Goal: Transaction & Acquisition: Purchase product/service

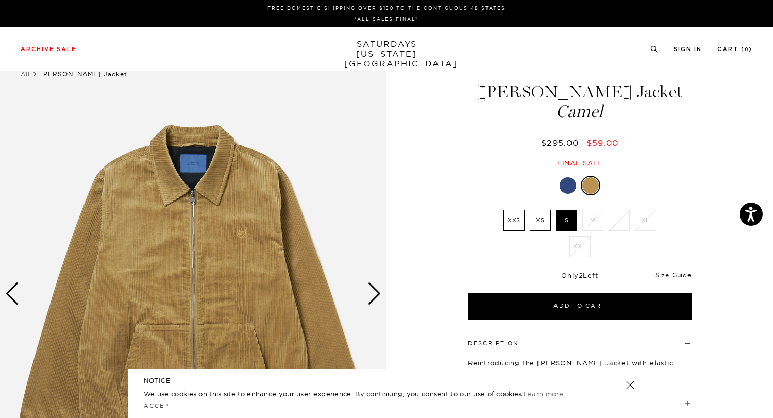
click at [564, 184] on div at bounding box center [568, 185] width 16 height 16
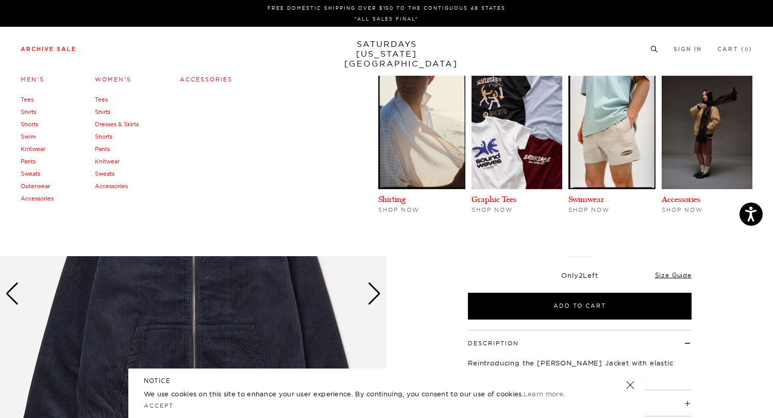
click at [53, 48] on link "Archive Sale" at bounding box center [49, 49] width 56 height 6
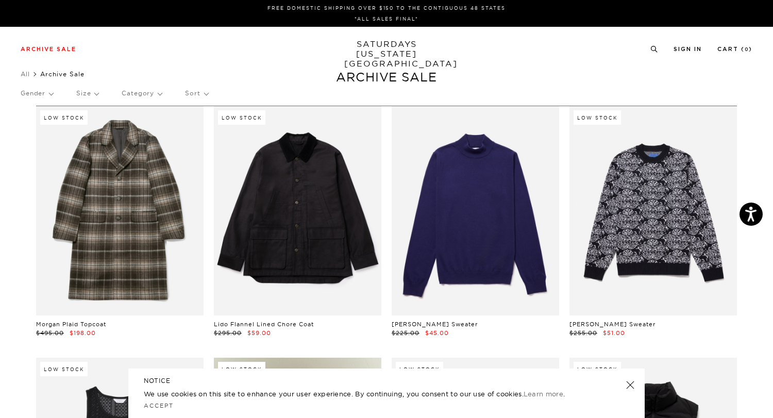
click at [84, 90] on p "Size" at bounding box center [87, 93] width 22 height 24
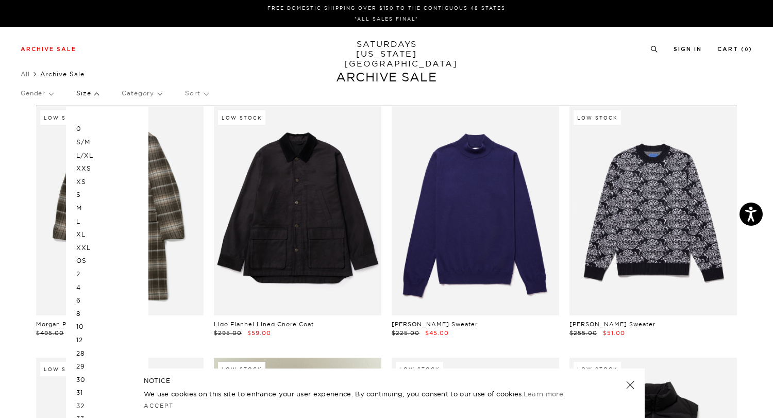
click at [96, 233] on p "XL" at bounding box center [107, 234] width 62 height 13
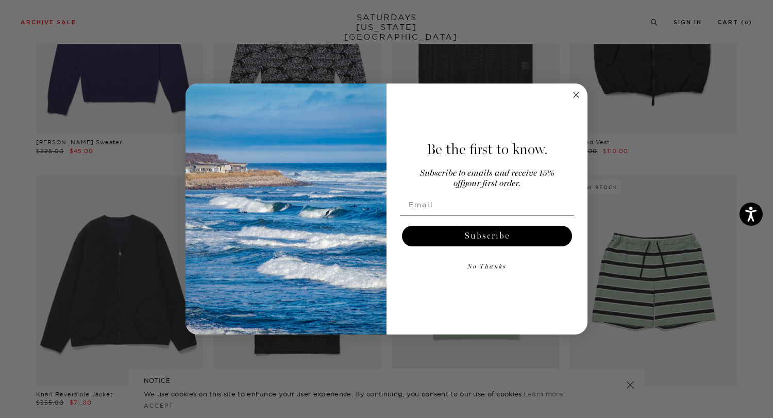
scroll to position [289, 0]
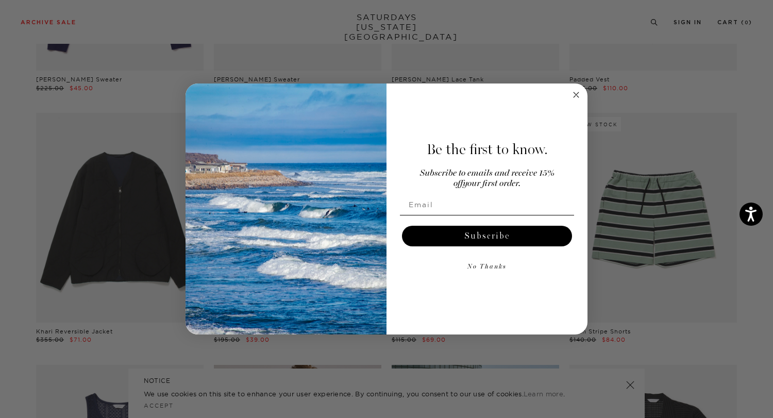
click at [576, 94] on icon "Close dialog" at bounding box center [576, 94] width 5 height 5
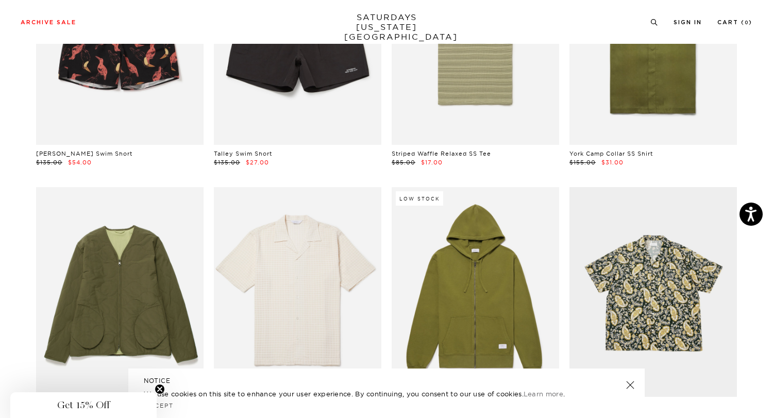
scroll to position [2350, 0]
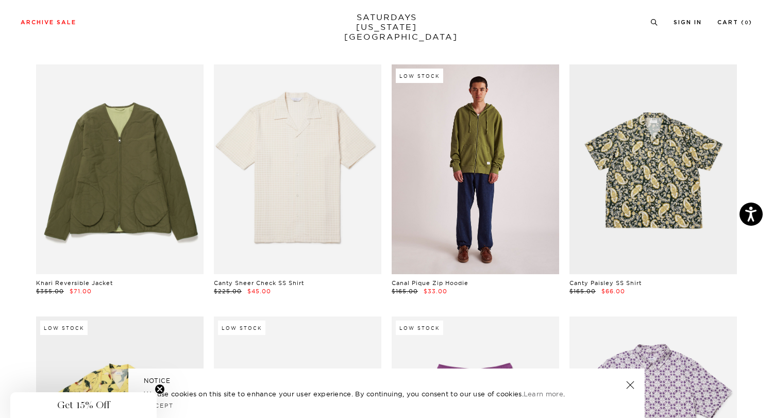
click at [473, 177] on link at bounding box center [475, 168] width 167 height 209
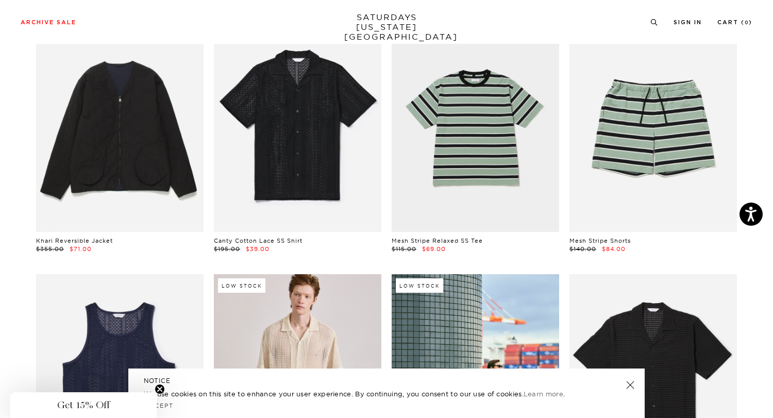
scroll to position [0, 0]
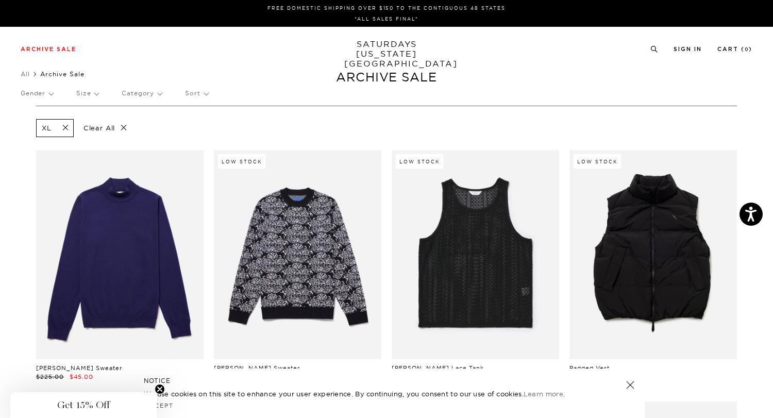
click at [191, 90] on p "Sort" at bounding box center [196, 93] width 23 height 24
click at [26, 91] on p "Gender" at bounding box center [37, 93] width 32 height 24
click at [31, 127] on p "Mens" at bounding box center [52, 128] width 62 height 13
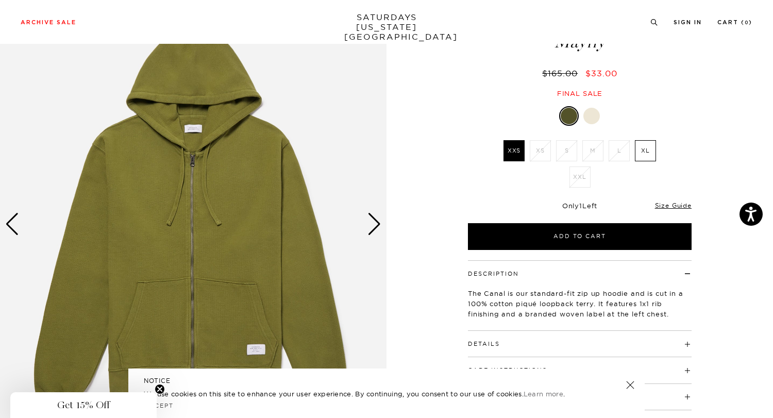
scroll to position [90, 0]
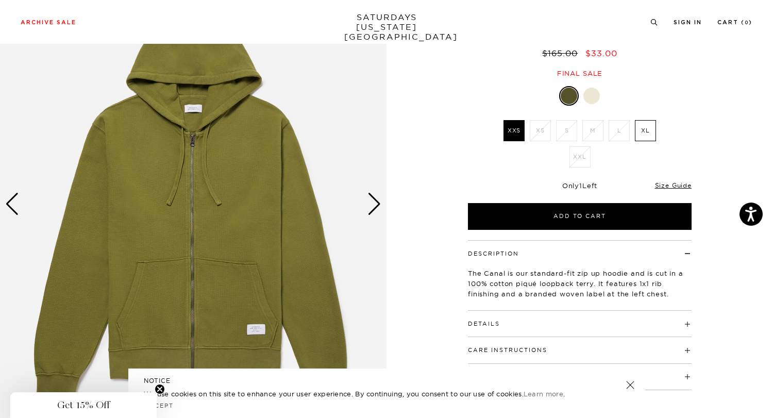
click at [641, 126] on label "XL" at bounding box center [645, 130] width 21 height 21
click at [0, 0] on input "XL" at bounding box center [0, 0] width 0 height 0
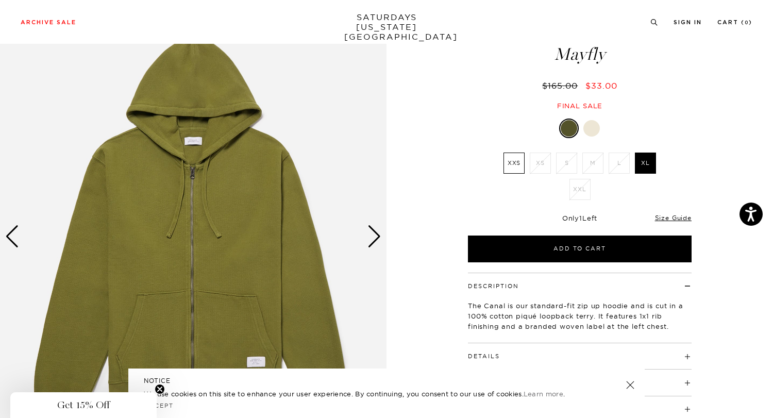
scroll to position [56, 0]
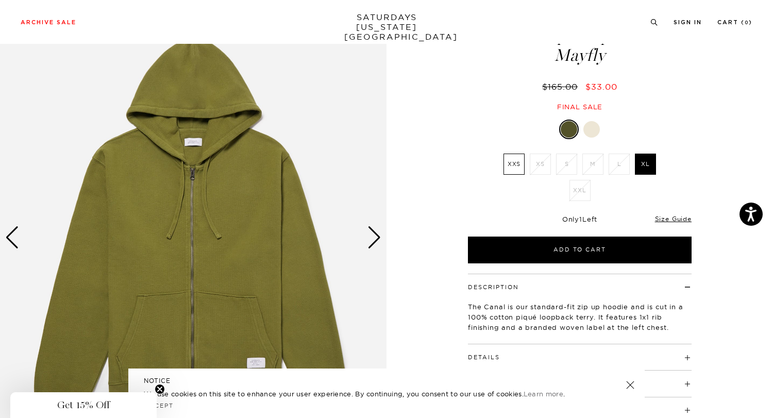
click at [594, 126] on div at bounding box center [591, 129] width 16 height 16
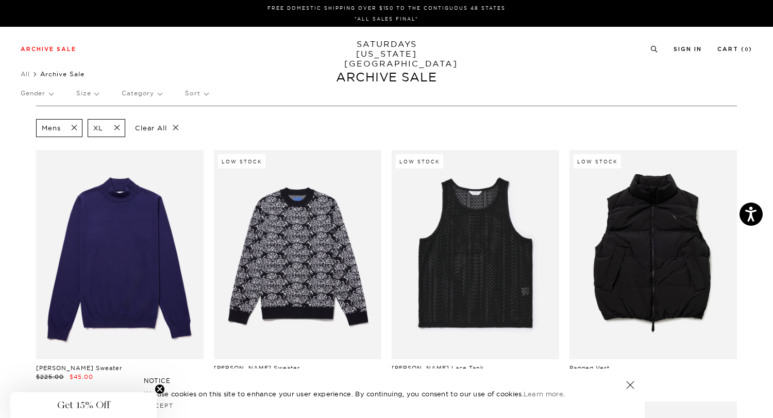
click at [191, 93] on p "Sort" at bounding box center [196, 93] width 23 height 24
click at [198, 140] on p "Price (Highest-lowest)" at bounding box center [224, 142] width 79 height 13
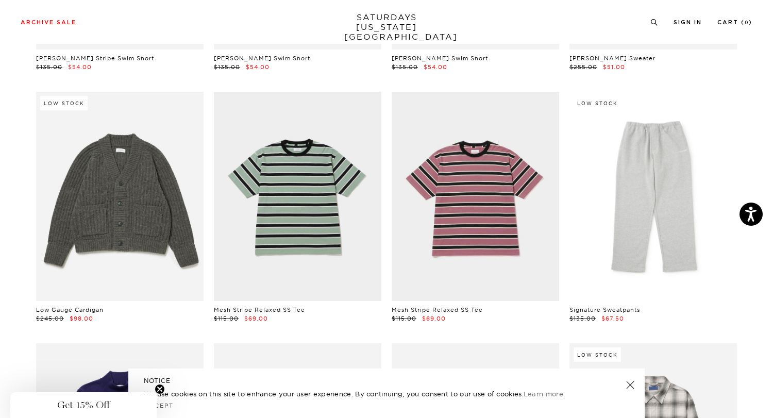
scroll to position [2146, 0]
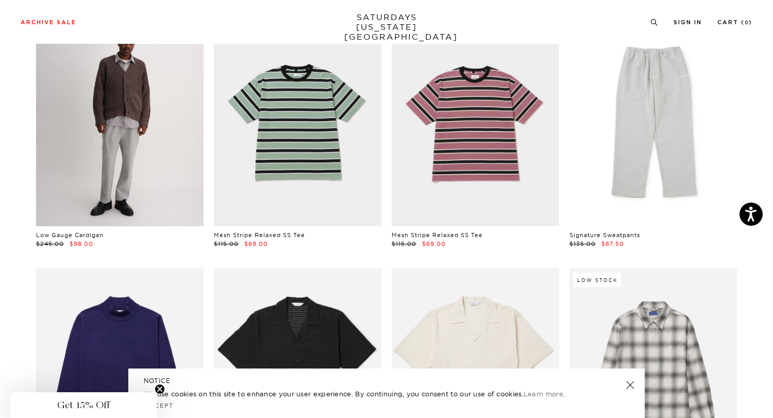
click at [60, 130] on link at bounding box center [119, 121] width 167 height 209
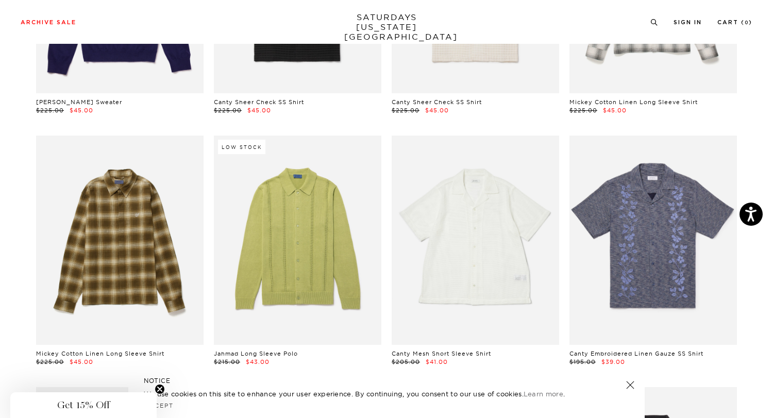
scroll to position [2627, 0]
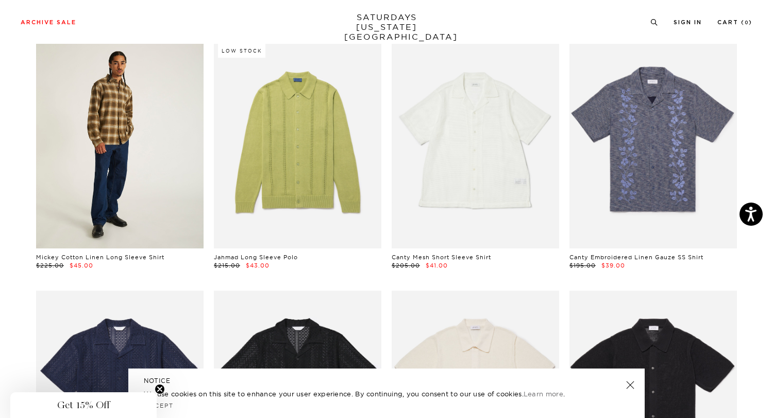
click at [71, 136] on link at bounding box center [119, 143] width 167 height 209
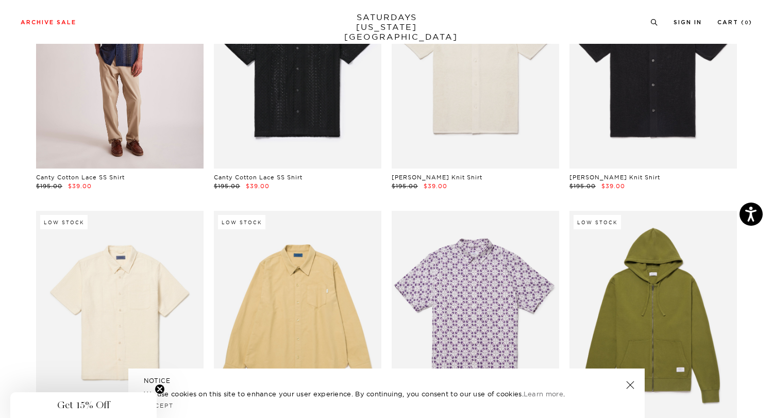
scroll to position [3074, 0]
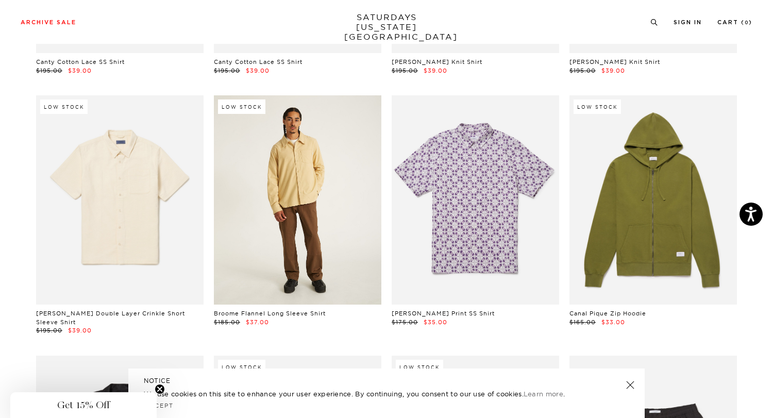
click at [303, 190] on link at bounding box center [297, 199] width 167 height 209
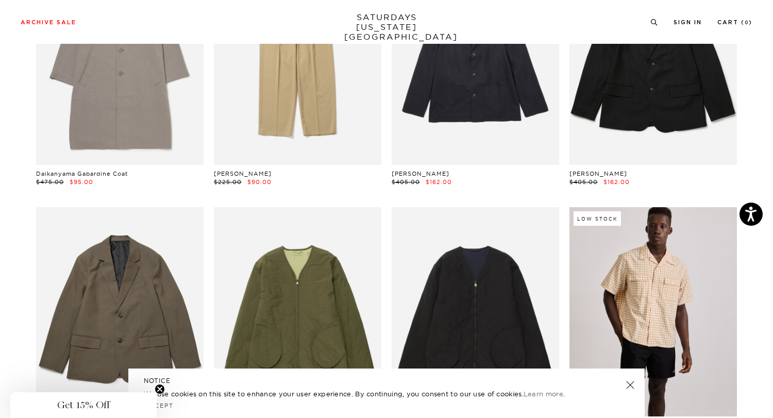
scroll to position [0, 0]
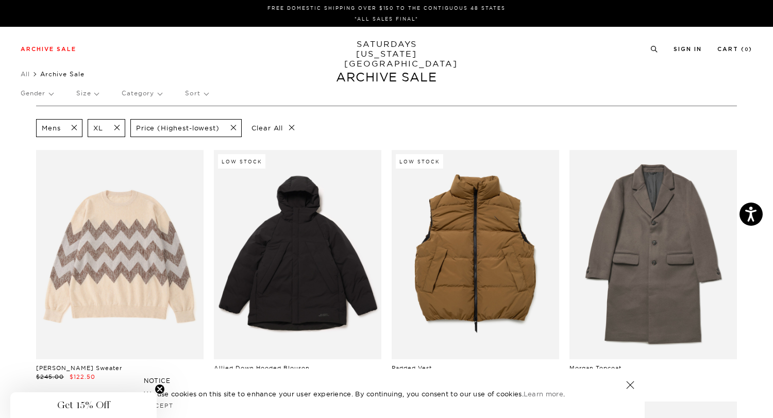
click at [290, 129] on p "Clear All" at bounding box center [273, 128] width 53 height 18
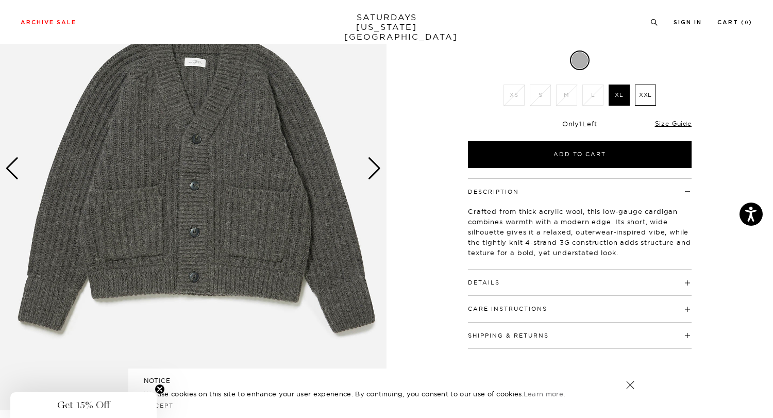
scroll to position [129, 0]
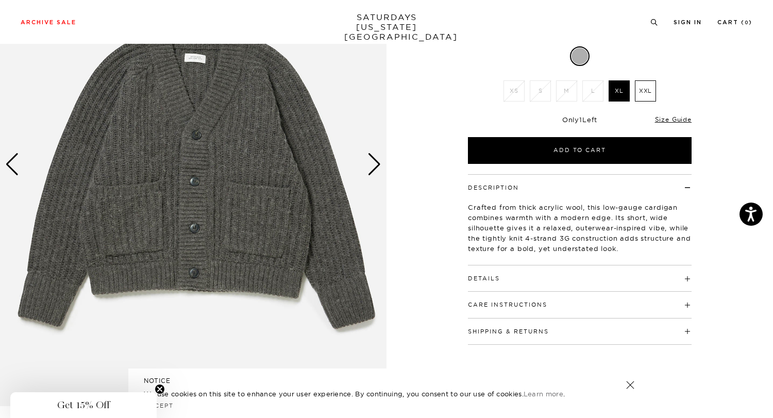
click at [193, 192] on img at bounding box center [193, 164] width 387 height 483
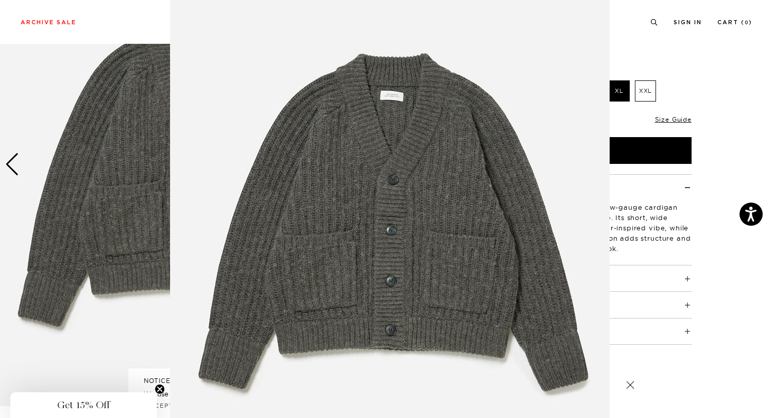
click at [193, 192] on img at bounding box center [390, 212] width 440 height 528
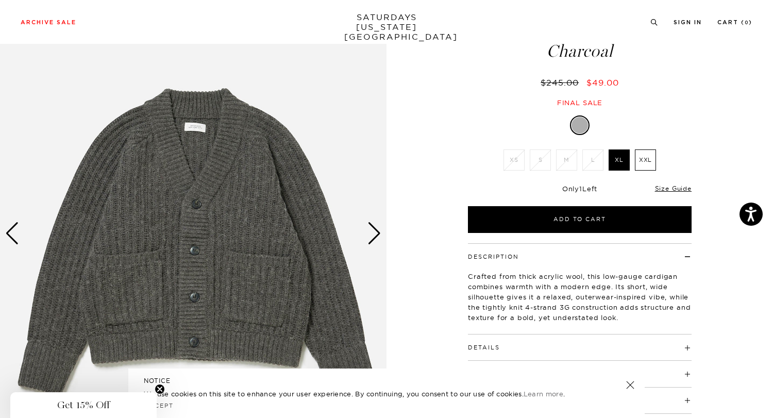
scroll to position [0, 0]
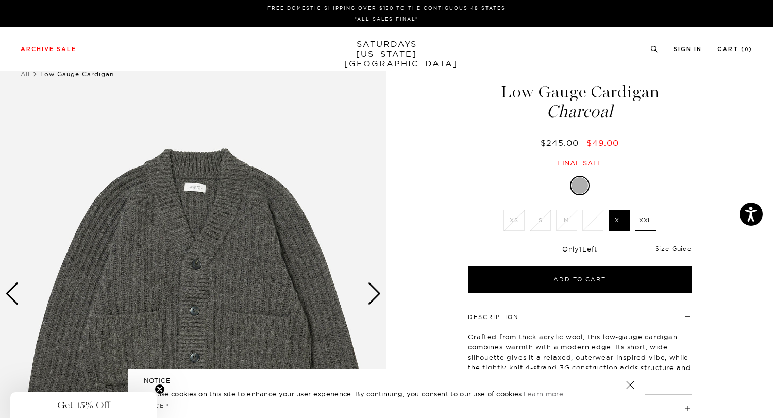
drag, startPoint x: 633, startPoint y: 109, endPoint x: 495, endPoint y: 92, distance: 139.2
click at [495, 92] on h1 "Low Gauge Cardigan Charcoal" at bounding box center [579, 101] width 227 height 37
copy h1 "Low Gauge Cardigan Charcoal"
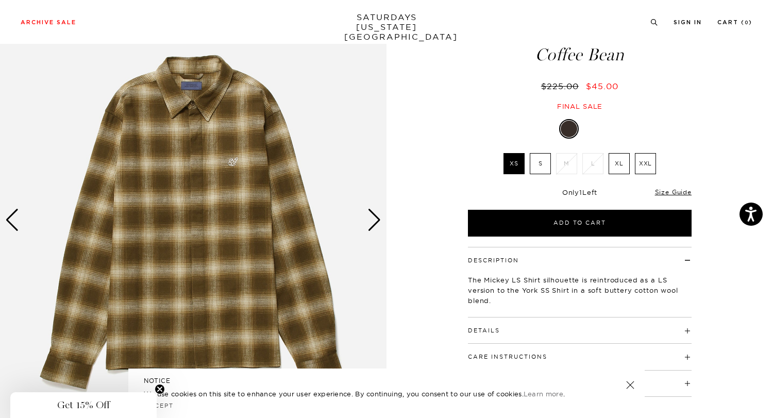
scroll to position [103, 0]
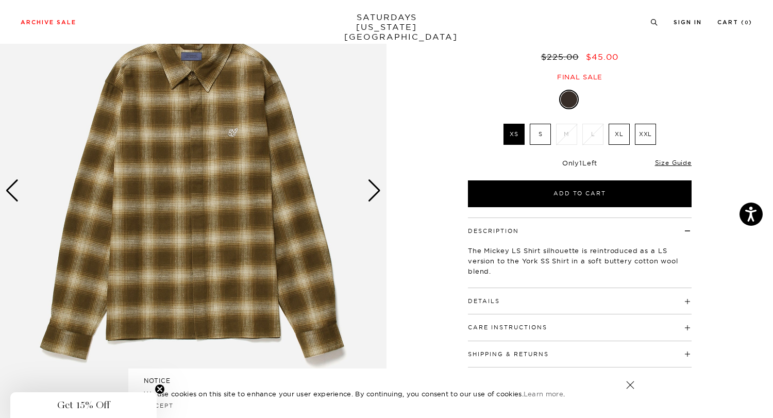
click at [374, 185] on div "Next slide" at bounding box center [374, 190] width 14 height 23
click at [230, 143] on img at bounding box center [193, 190] width 387 height 483
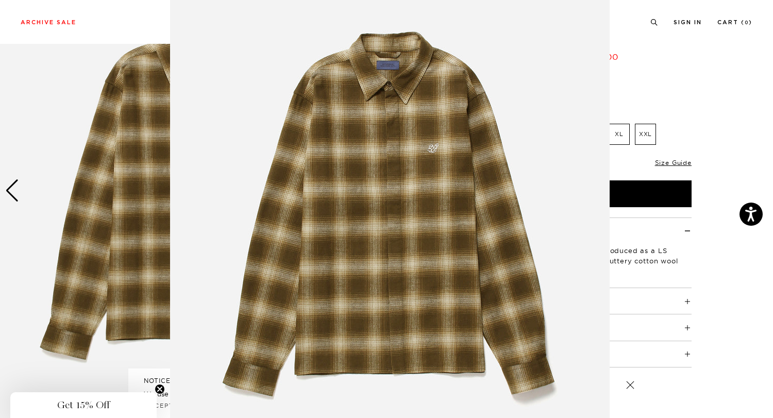
click at [230, 143] on img at bounding box center [390, 212] width 440 height 528
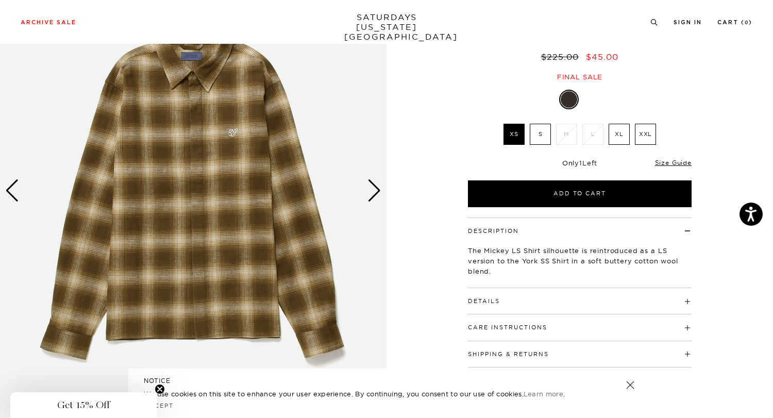
click at [381, 189] on div "Next slide" at bounding box center [374, 190] width 14 height 23
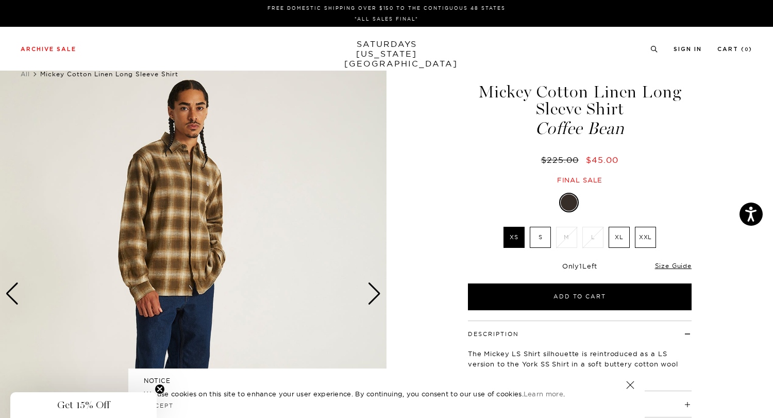
click at [378, 297] on div "Next slide" at bounding box center [374, 293] width 14 height 23
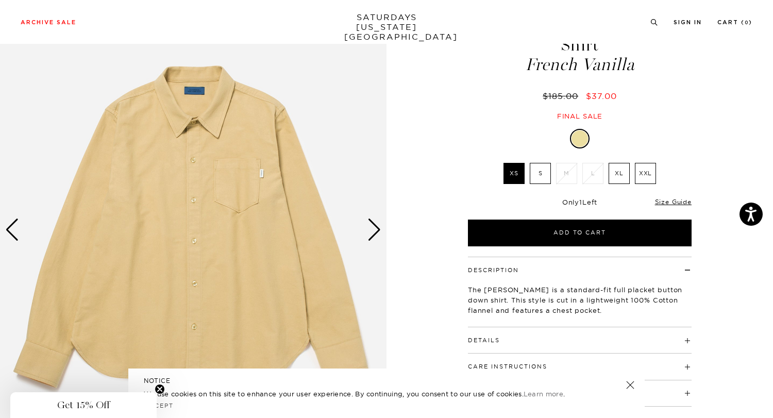
scroll to position [85, 0]
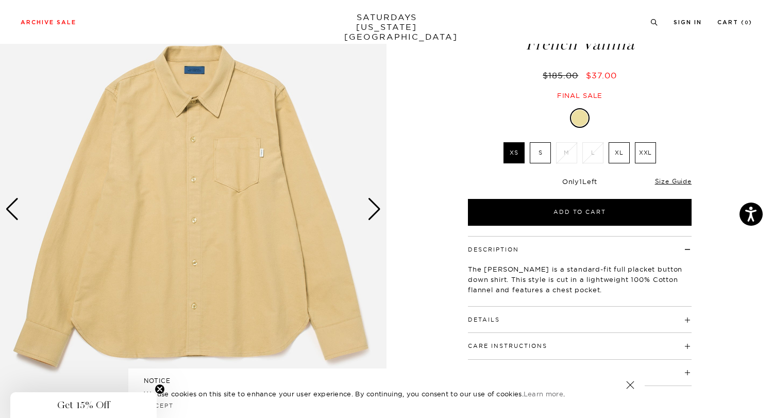
click at [370, 206] on div "Next slide" at bounding box center [374, 209] width 14 height 23
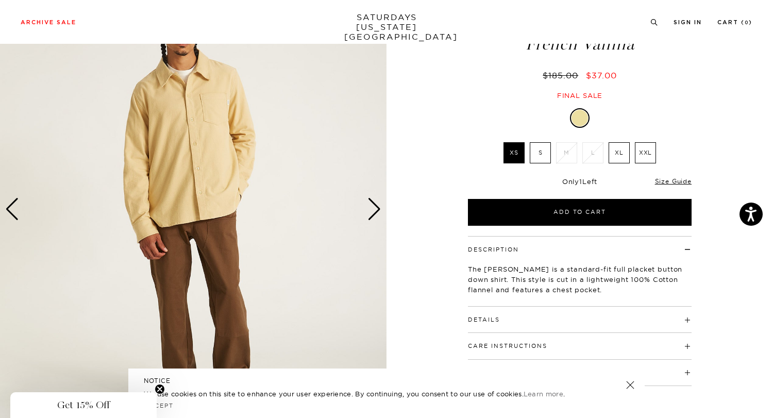
click at [370, 206] on div "Next slide" at bounding box center [374, 209] width 14 height 23
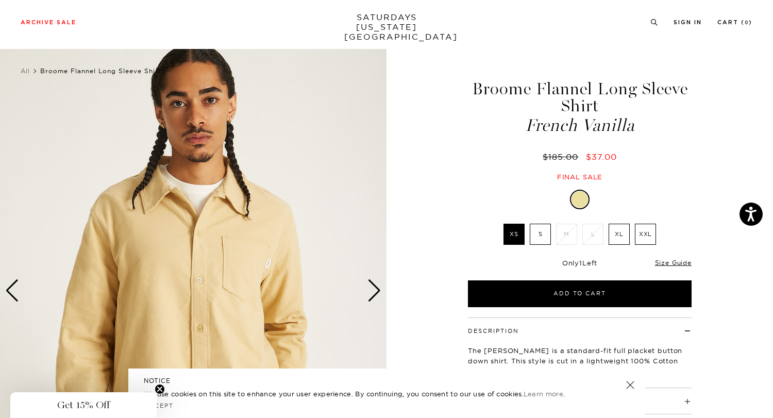
scroll to position [2, 0]
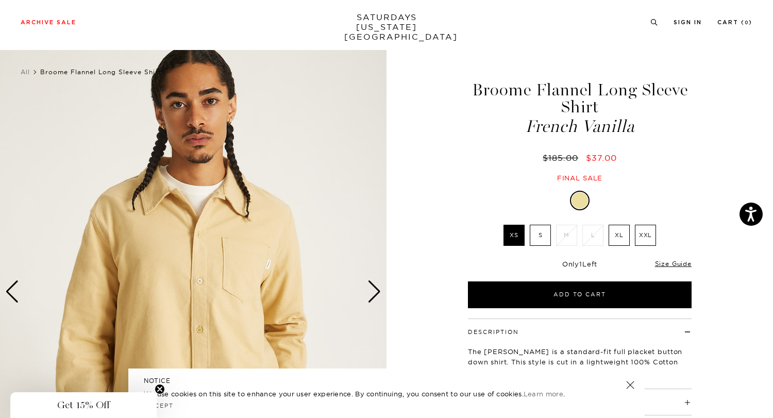
click at [20, 291] on img at bounding box center [193, 291] width 387 height 483
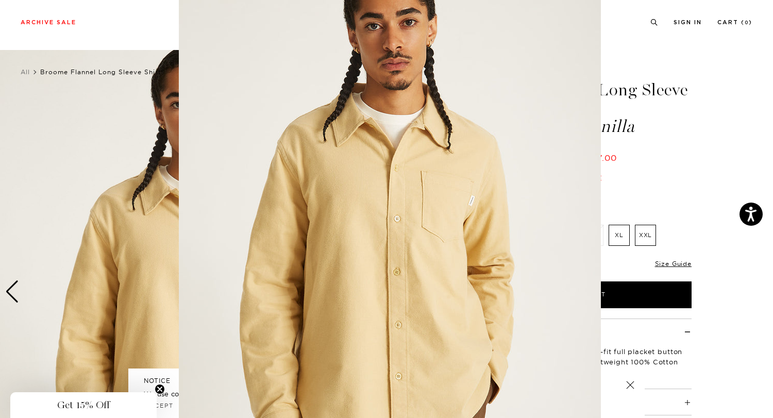
scroll to position [34, 0]
click at [697, 139] on figure at bounding box center [386, 209] width 773 height 418
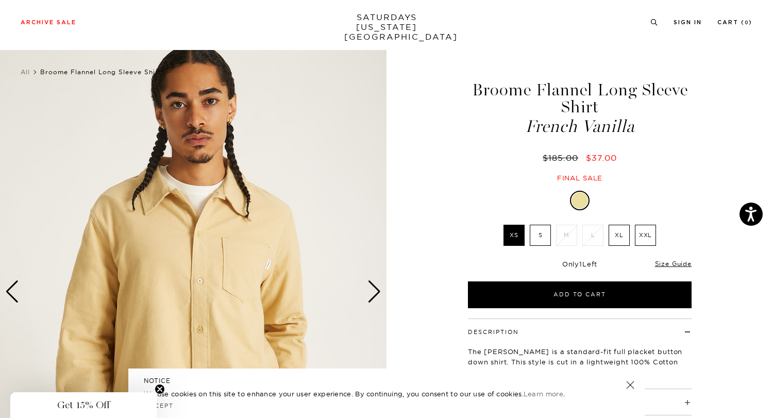
scroll to position [0, 0]
click at [623, 236] on label "XL" at bounding box center [619, 235] width 21 height 21
click at [0, 0] on input "XL" at bounding box center [0, 0] width 0 height 0
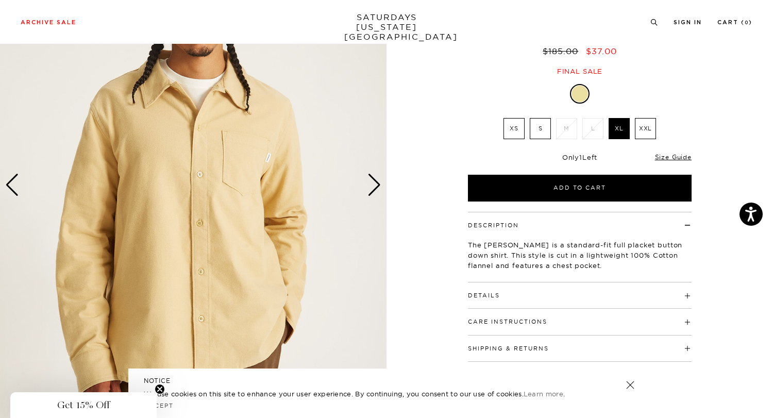
scroll to position [184, 0]
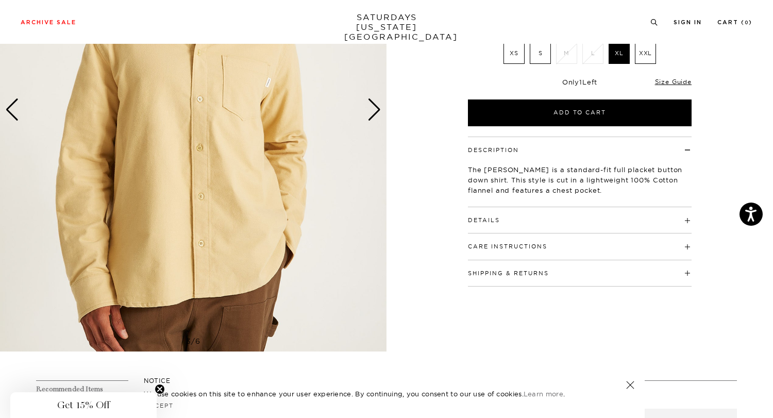
click at [380, 113] on div "Next slide" at bounding box center [374, 109] width 14 height 23
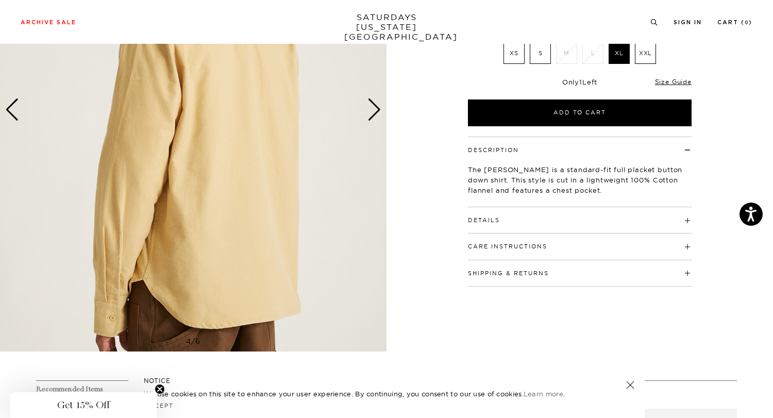
click at [383, 110] on img at bounding box center [193, 109] width 387 height 483
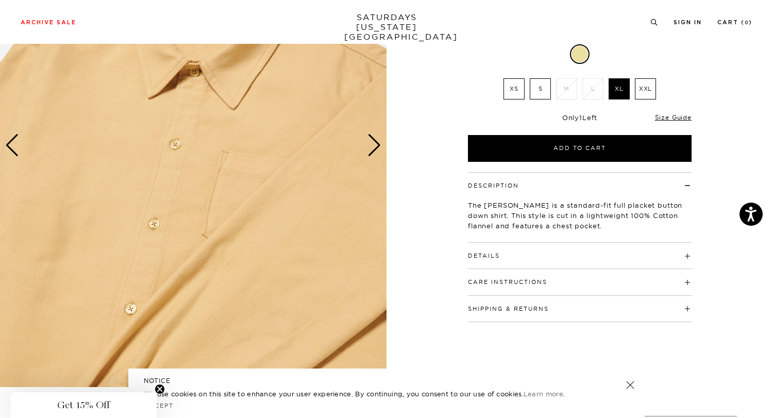
scroll to position [0, 0]
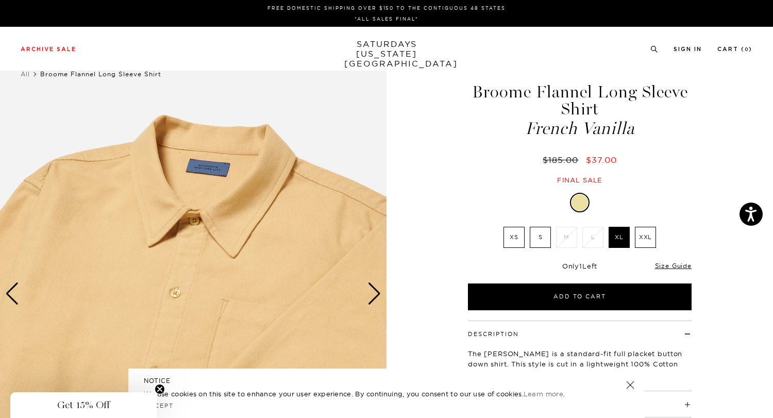
click at [367, 289] on img at bounding box center [193, 293] width 387 height 483
click at [377, 287] on div "Next slide" at bounding box center [374, 293] width 14 height 23
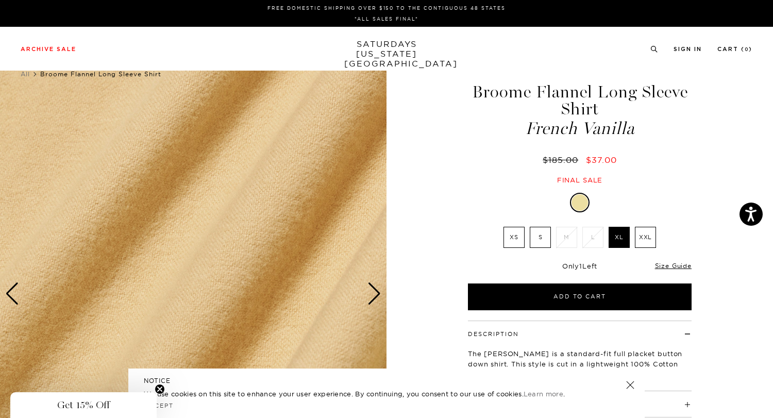
click at [377, 287] on div "Next slide" at bounding box center [374, 293] width 14 height 23
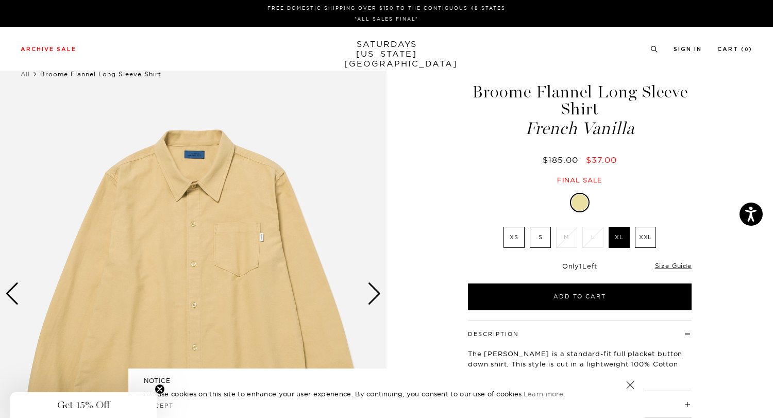
click at [432, 178] on div "1 / 6" at bounding box center [386, 293] width 773 height 483
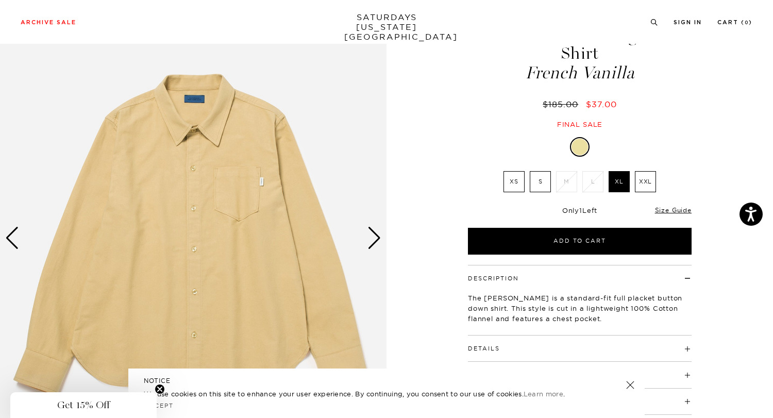
scroll to position [25, 0]
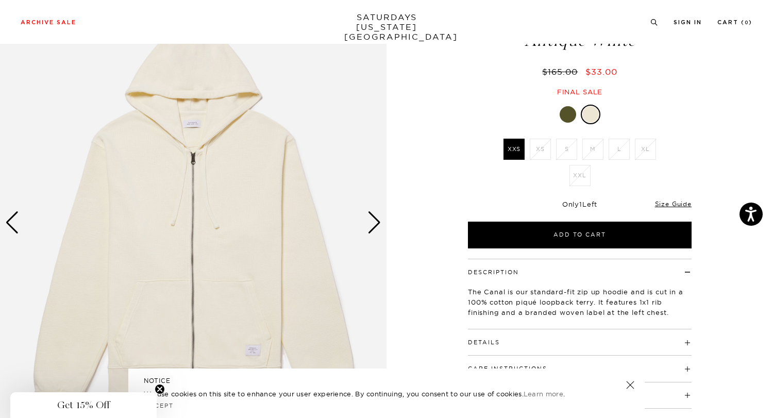
scroll to position [75, 0]
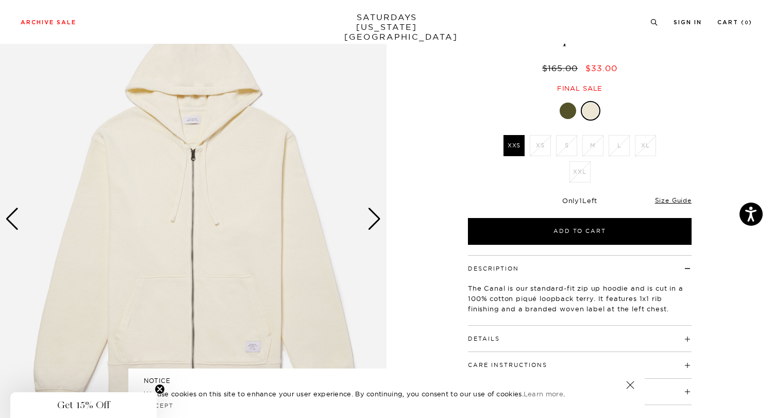
click at [567, 107] on div at bounding box center [568, 111] width 16 height 16
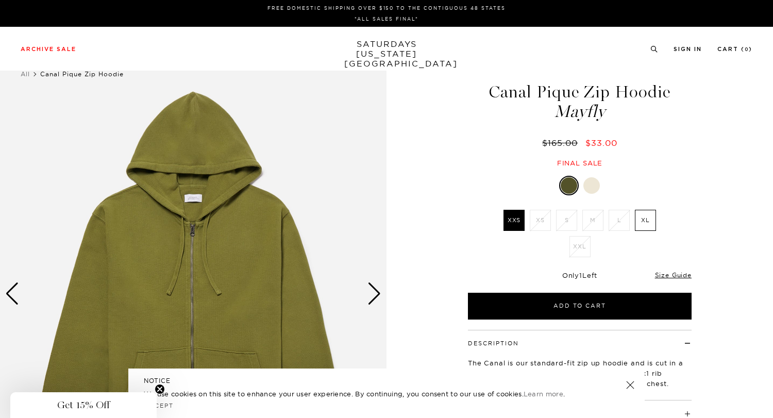
click at [648, 224] on label "XL" at bounding box center [645, 220] width 21 height 21
click at [0, 0] on input "XL" at bounding box center [0, 0] width 0 height 0
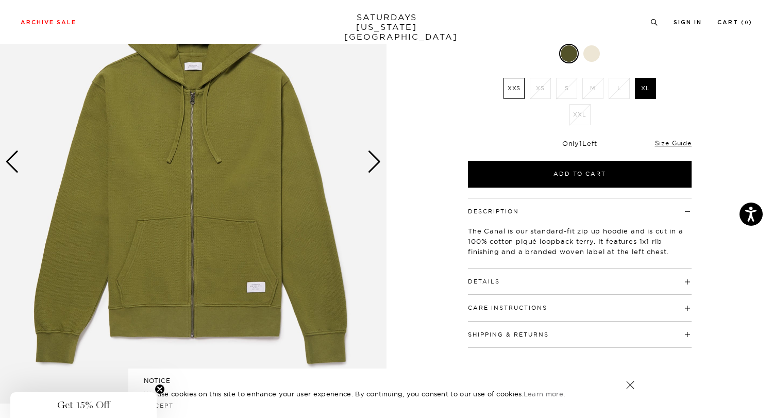
click at [256, 249] on img at bounding box center [193, 161] width 387 height 483
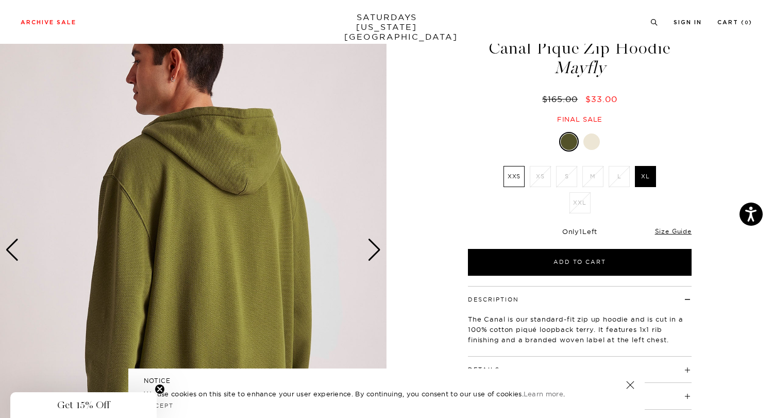
scroll to position [23, 0]
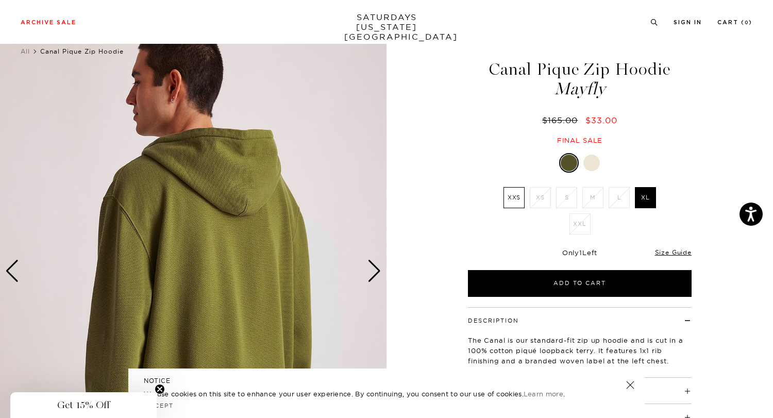
click at [369, 280] on div "Next slide" at bounding box center [374, 271] width 14 height 23
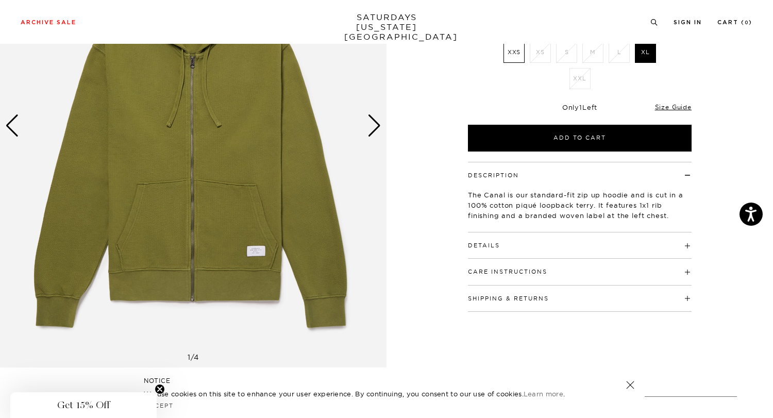
scroll to position [177, 0]
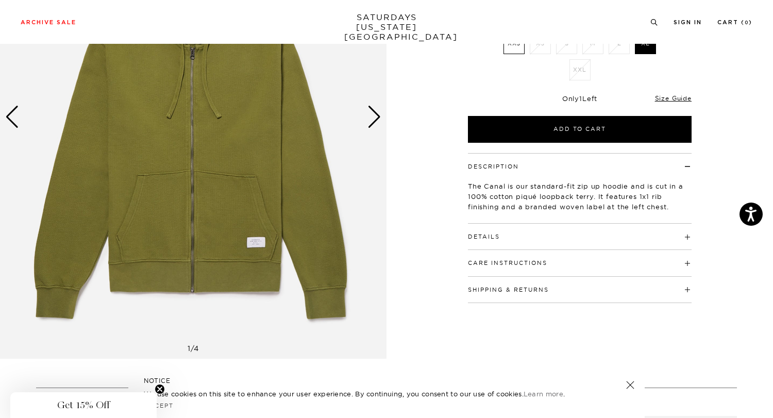
click at [187, 246] on img at bounding box center [193, 116] width 387 height 483
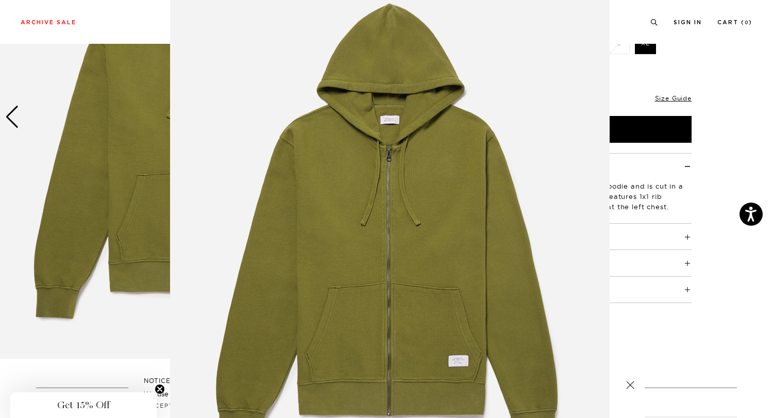
scroll to position [39, 0]
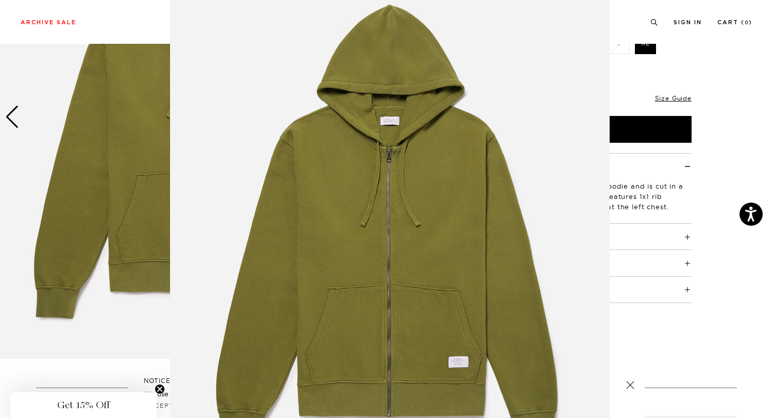
click at [297, 156] on img at bounding box center [390, 225] width 440 height 528
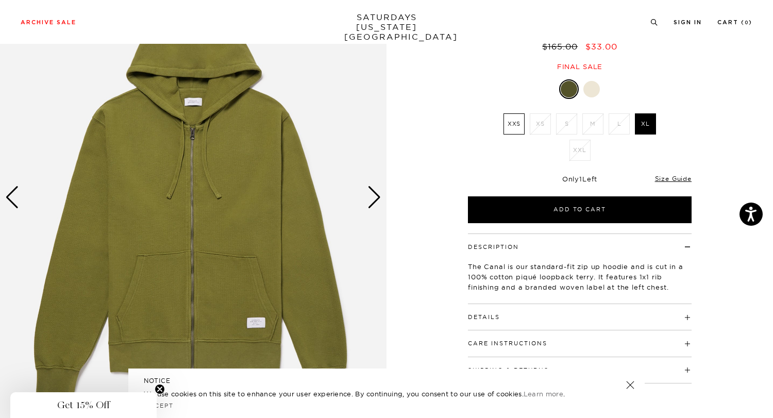
scroll to position [71, 0]
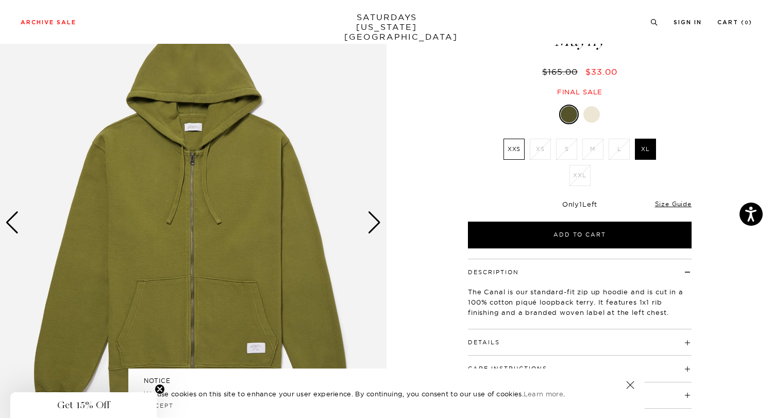
click at [423, 219] on div "1 / 4 Canal Pique Zip Hoodie Mayfly" at bounding box center [386, 222] width 773 height 483
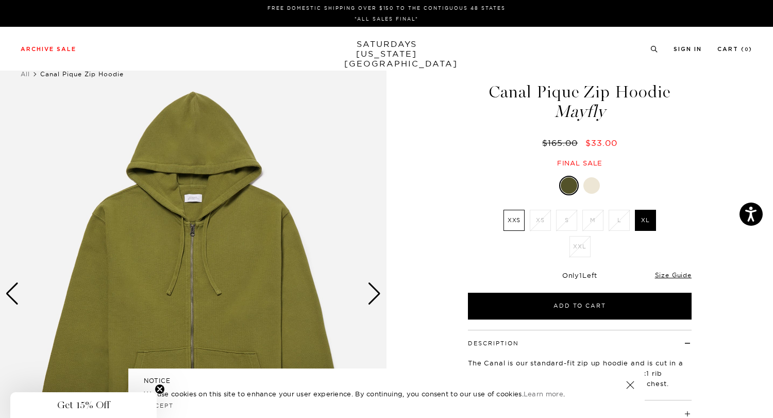
click at [432, 210] on div "1 / 4 Canal Pique Zip Hoodie Mayfly" at bounding box center [386, 293] width 773 height 483
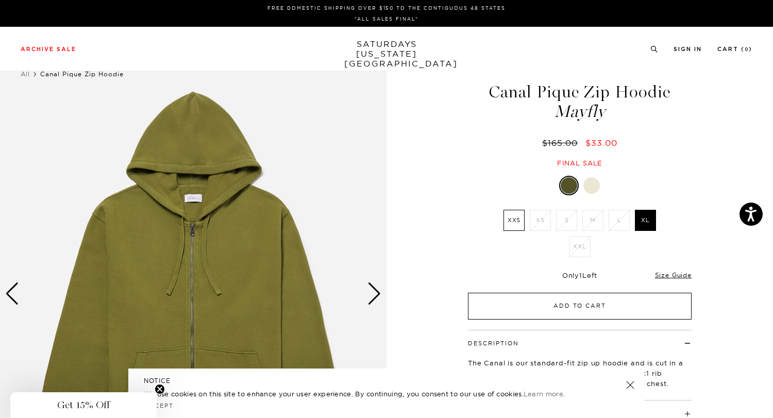
click at [494, 307] on button "Add to Cart" at bounding box center [580, 306] width 224 height 27
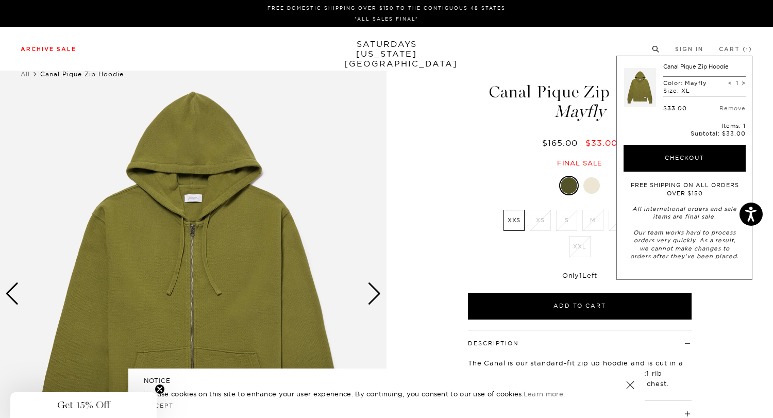
click at [653, 47] on icon at bounding box center [656, 49] width 8 height 7
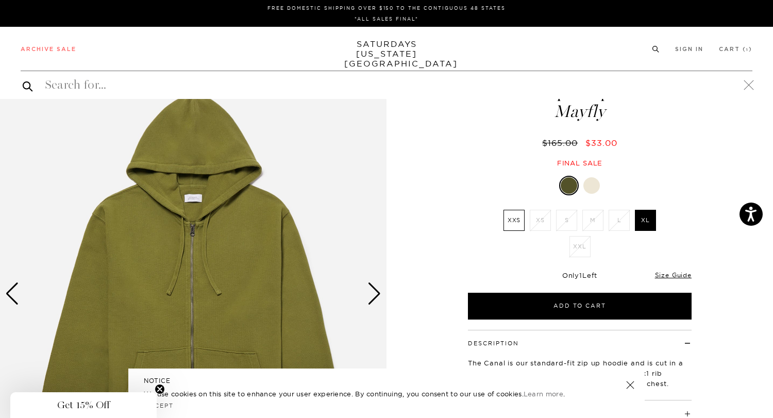
click at [567, 64] on div "Archive Sale Men's Tees Shirts Shorts Swim Knitwear Pants Sweats Women's" at bounding box center [386, 49] width 773 height 44
click at [530, 89] on input "search" at bounding box center [387, 85] width 732 height 16
paste input "Low Gauge Cardigan Charcoal"
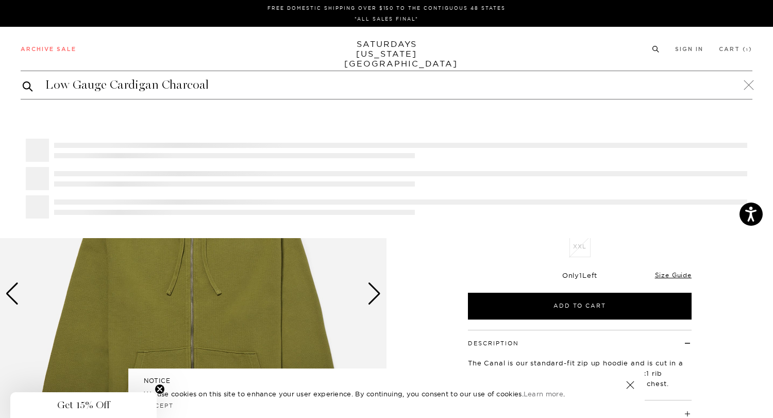
type input "Low Gauge Cardigan Charcoal"
click at [23, 80] on button "submit" at bounding box center [28, 86] width 10 height 12
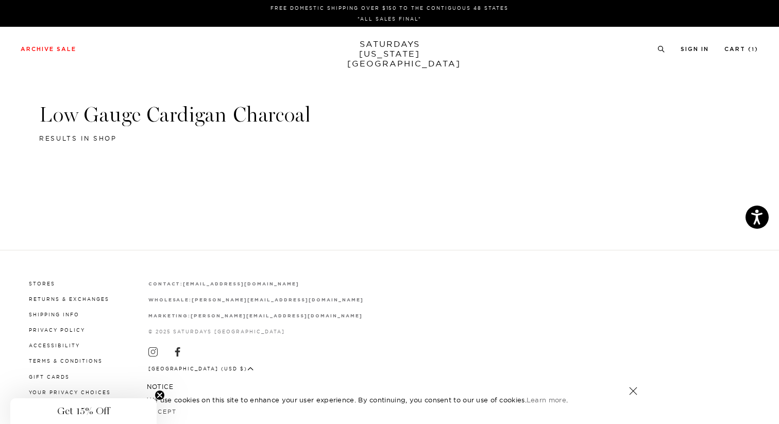
click at [661, 53] on div "Archive Sale Men's Tees Shirts Shorts Swim Knitwear Pants Sweats Women's" at bounding box center [389, 49] width 779 height 44
click at [660, 44] on li at bounding box center [662, 48] width 8 height 9
click at [660, 51] on circle at bounding box center [661, 48] width 5 height 5
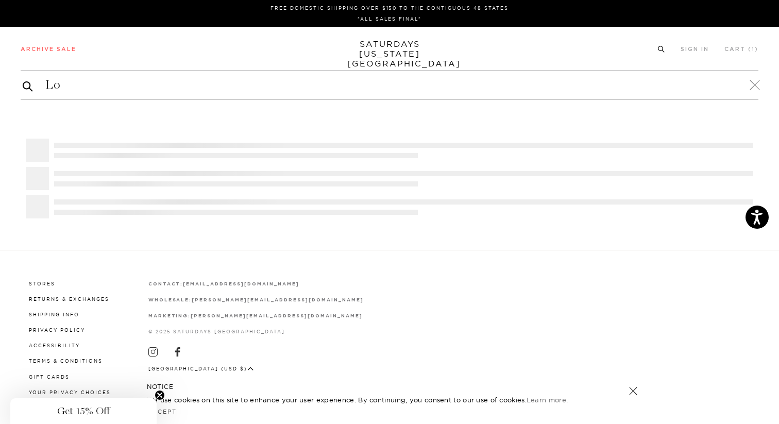
type input "L"
type input "cardigan"
click at [23, 80] on button "submit" at bounding box center [28, 86] width 10 height 12
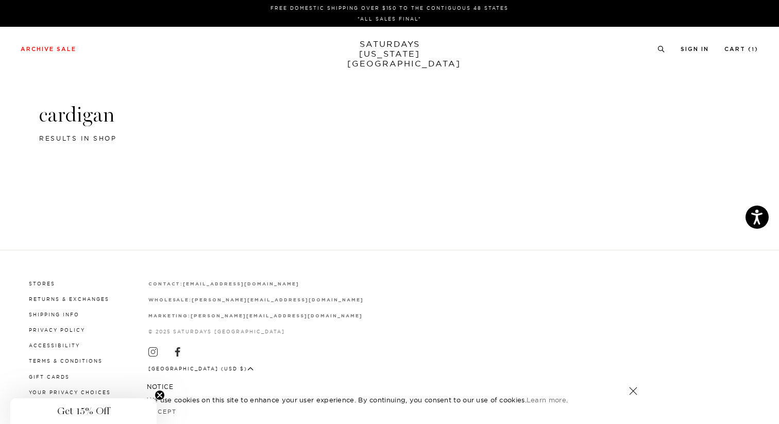
click at [58, 133] on header "cardigan results in shop" at bounding box center [389, 123] width 701 height 42
click at [58, 136] on span "results in shop" at bounding box center [78, 139] width 78 height 8
click at [66, 116] on h3 "cardigan" at bounding box center [389, 115] width 701 height 27
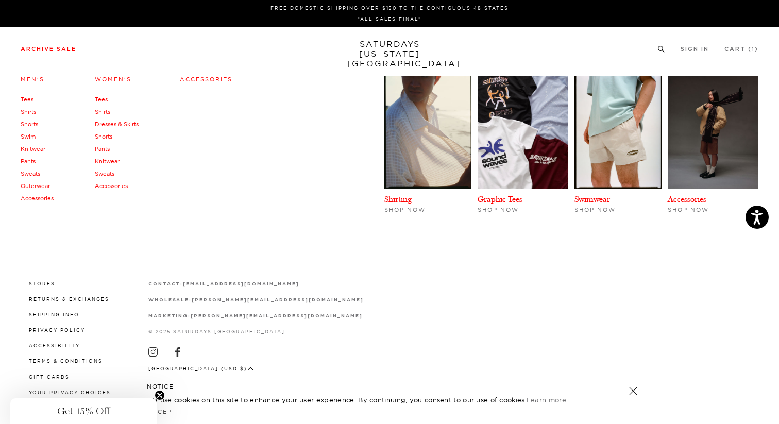
click at [55, 48] on link "Archive Sale" at bounding box center [49, 49] width 56 height 6
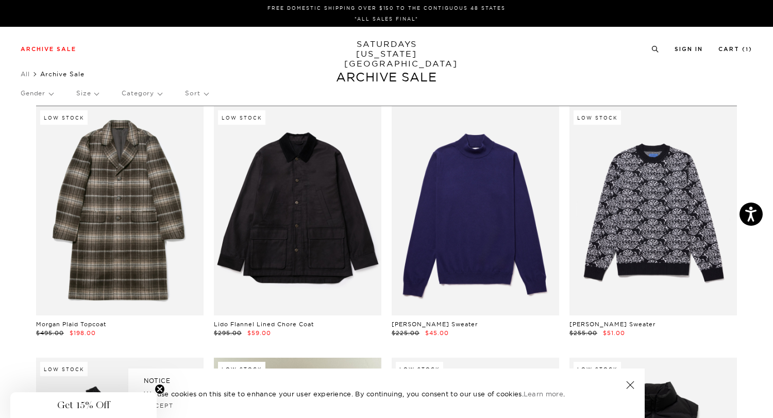
click at [48, 87] on p "Gender" at bounding box center [37, 93] width 32 height 24
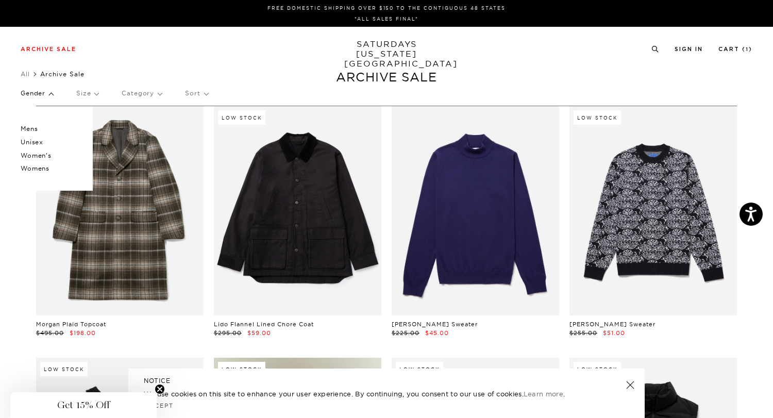
click at [31, 129] on p "Mens" at bounding box center [52, 128] width 62 height 13
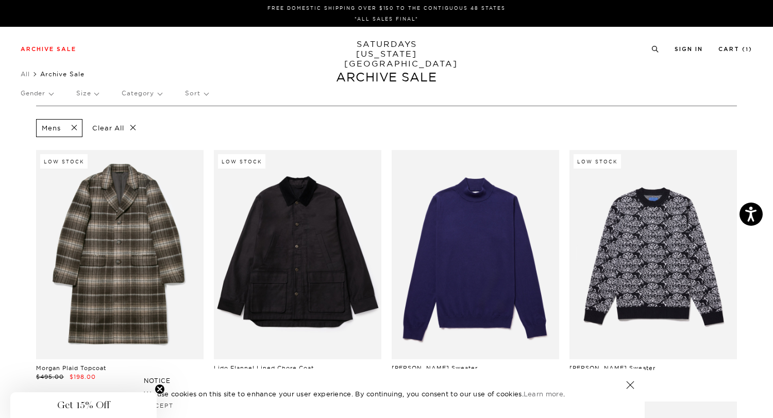
click at [87, 93] on p "Size" at bounding box center [87, 93] width 22 height 24
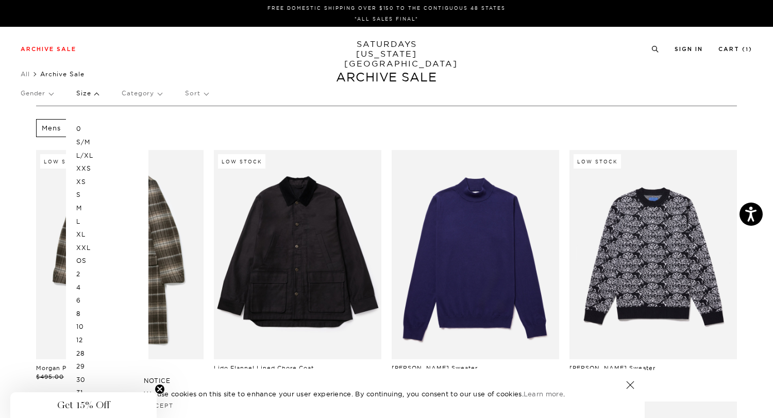
click at [80, 234] on p "XL" at bounding box center [107, 234] width 62 height 13
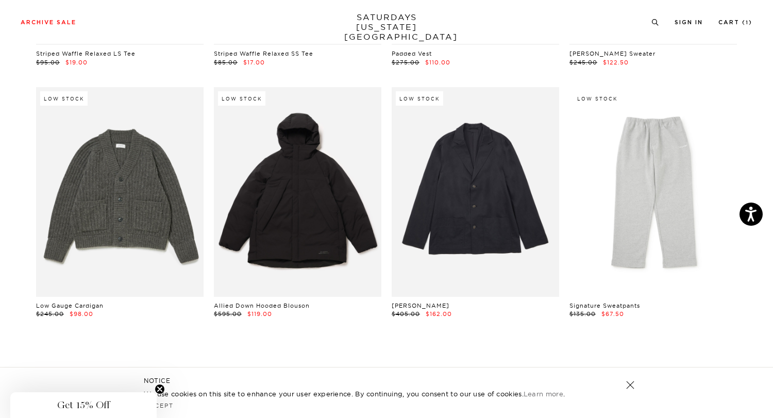
scroll to position [3841, 0]
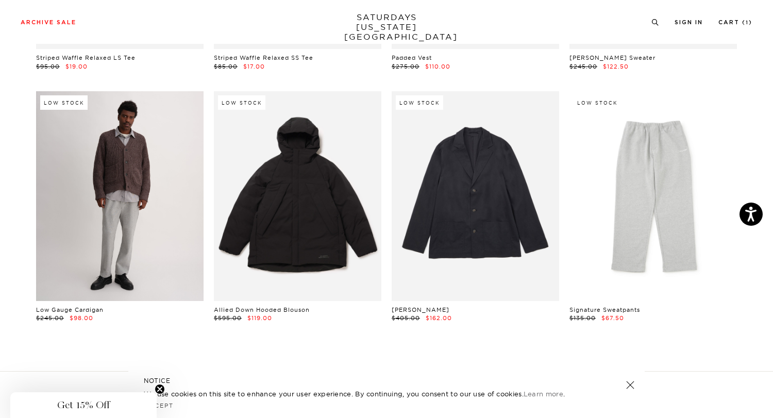
click at [90, 182] on link at bounding box center [119, 195] width 167 height 209
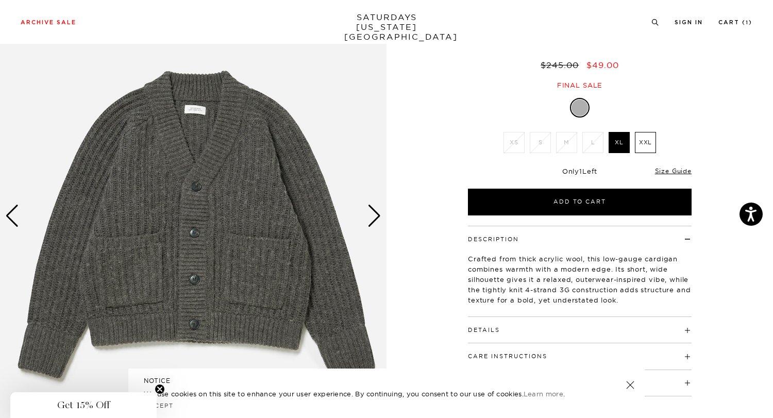
scroll to position [97, 0]
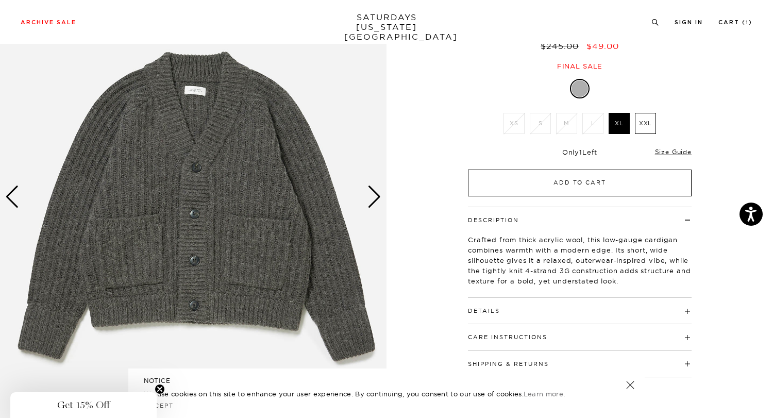
click at [510, 188] on button "Add to Cart" at bounding box center [580, 183] width 224 height 27
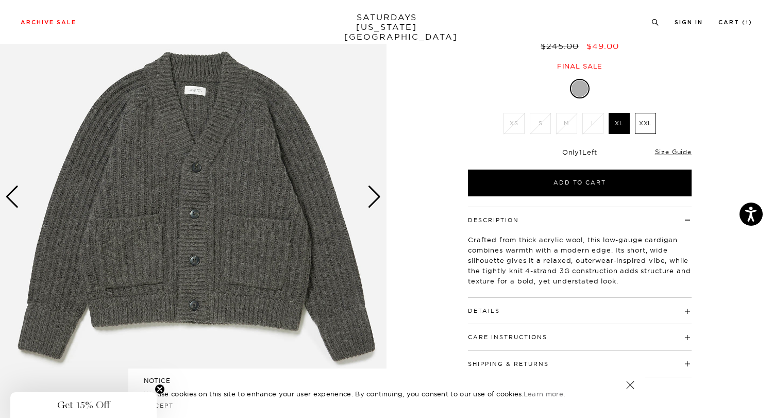
scroll to position [0, 0]
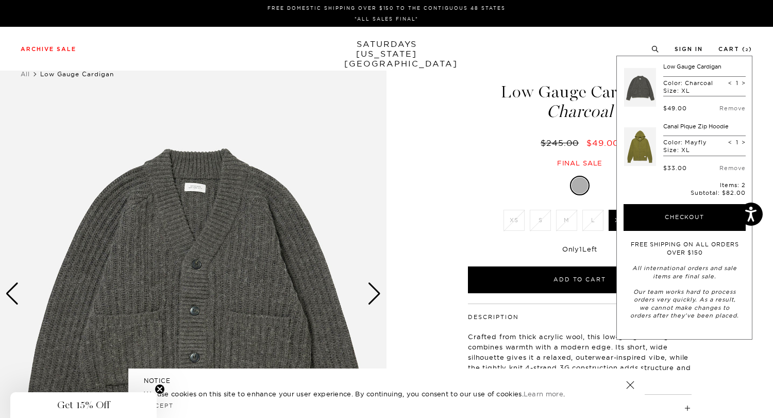
click at [470, 130] on div "Low Gauge Cardigan Charcoal $245.00 $49.00 Final sale" at bounding box center [579, 114] width 227 height 105
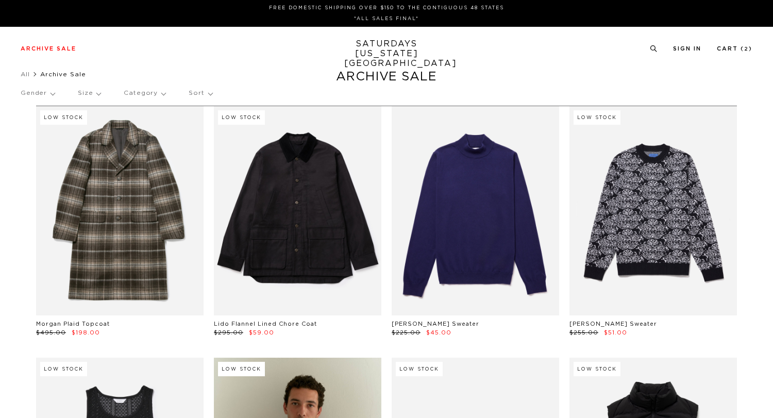
click at [45, 87] on p "Gender" at bounding box center [38, 93] width 34 height 24
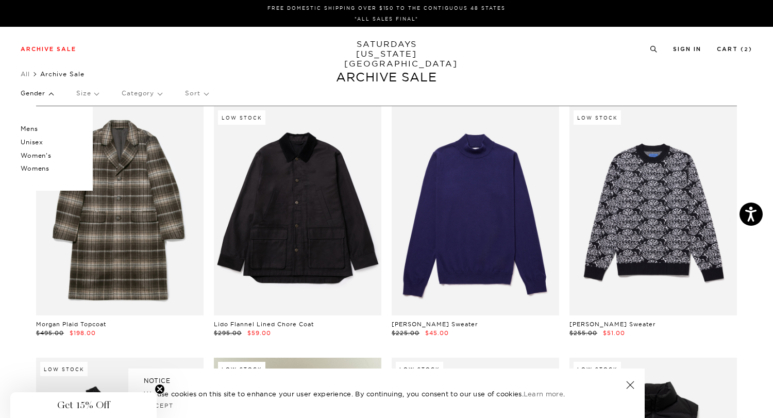
click at [27, 130] on p "Mens" at bounding box center [52, 128] width 62 height 13
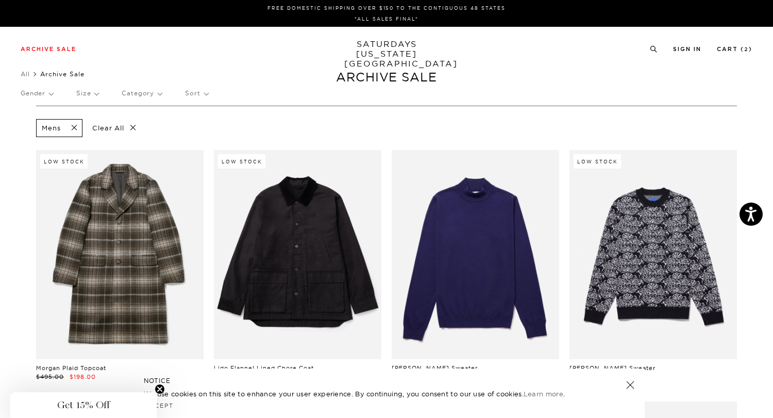
click at [152, 97] on p "Category" at bounding box center [142, 93] width 40 height 24
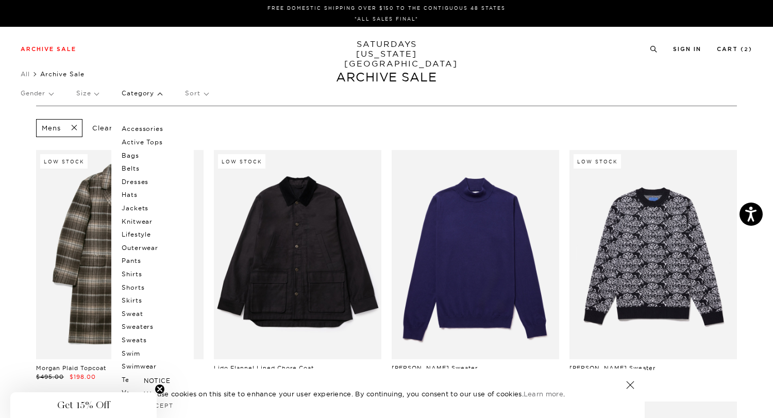
click at [152, 97] on p "Category" at bounding box center [142, 93] width 40 height 24
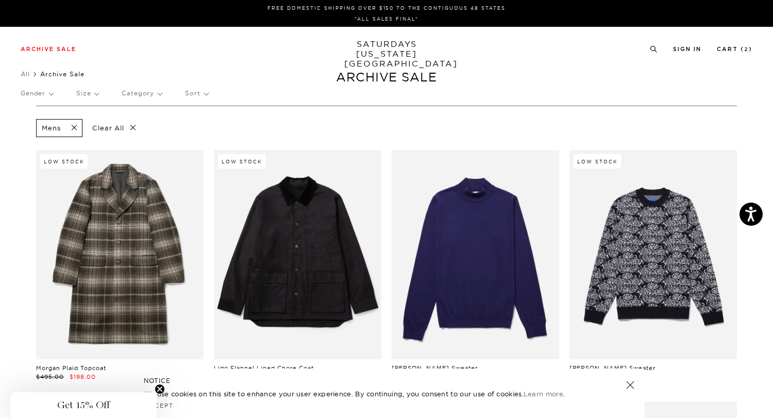
click at [204, 91] on p "Sort" at bounding box center [196, 93] width 23 height 24
click at [210, 143] on p "Price (Highest-lowest)" at bounding box center [224, 142] width 79 height 13
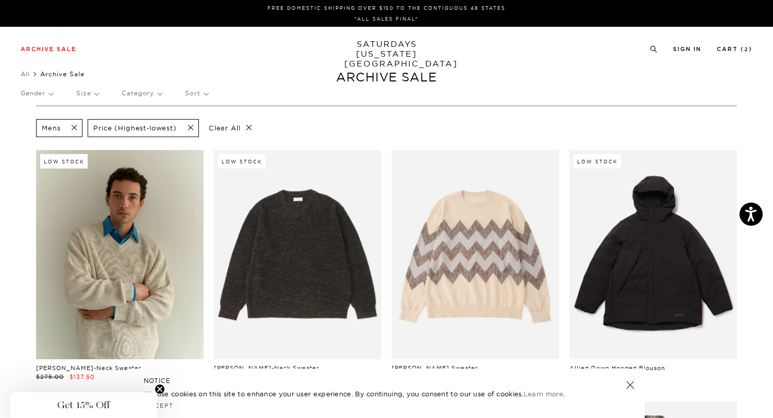
click at [88, 92] on p "Size" at bounding box center [87, 93] width 22 height 24
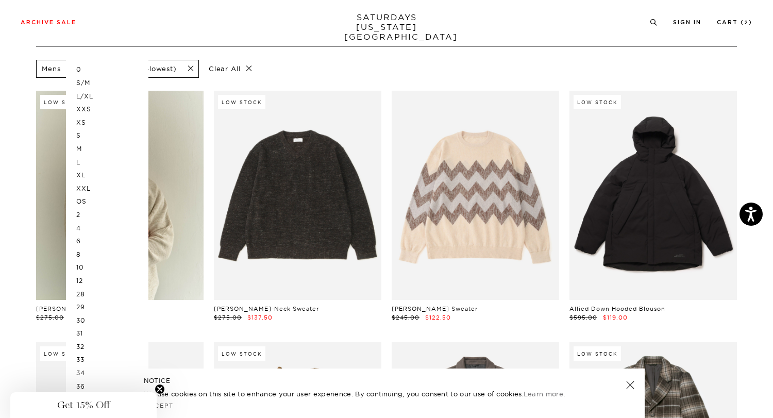
scroll to position [91, 0]
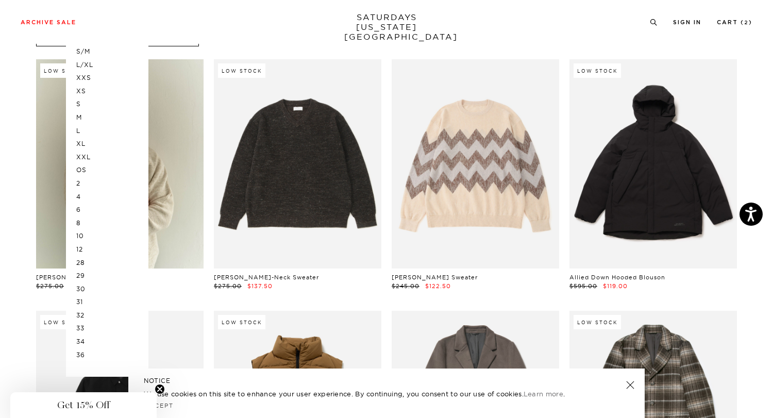
click at [81, 341] on p "34" at bounding box center [107, 341] width 62 height 13
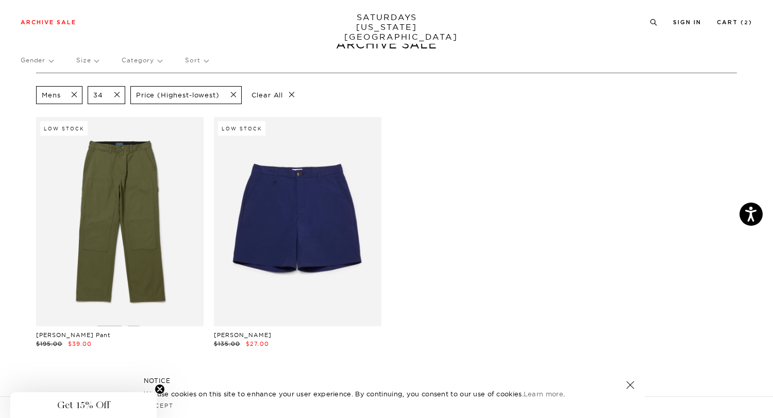
scroll to position [32, 0]
click at [105, 94] on span at bounding box center [114, 96] width 22 height 10
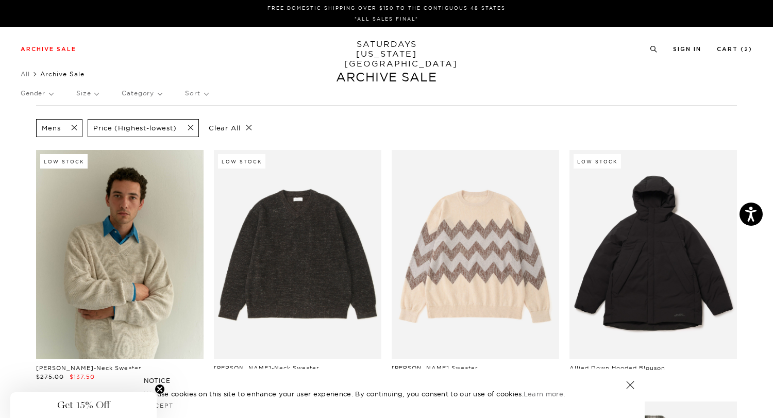
click at [86, 92] on p "Size" at bounding box center [87, 93] width 22 height 24
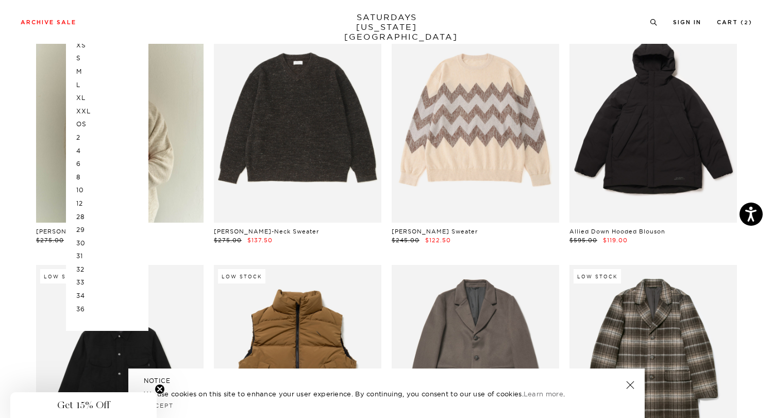
scroll to position [165, 0]
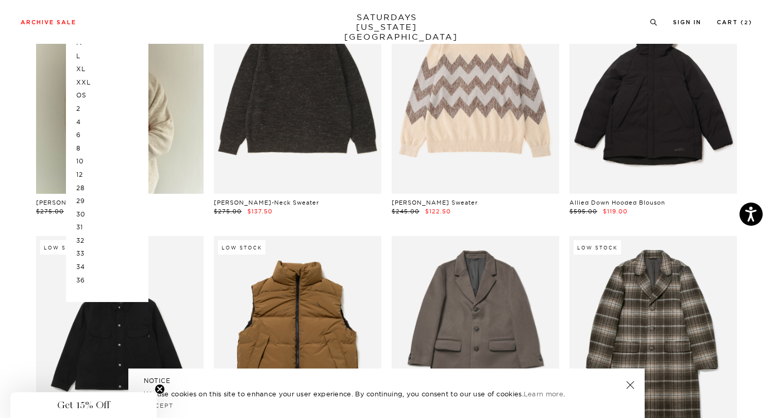
click at [79, 251] on p "33" at bounding box center [107, 253] width 62 height 13
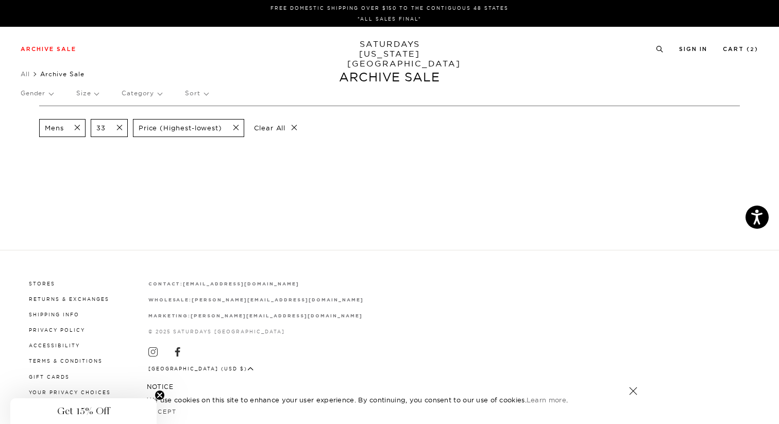
click at [119, 128] on span at bounding box center [117, 128] width 22 height 10
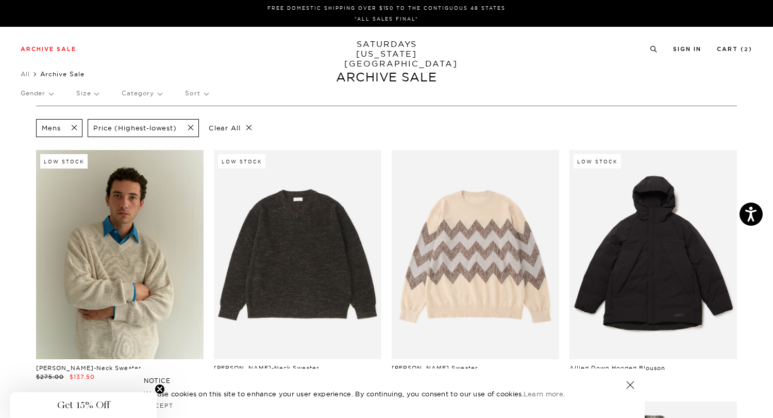
click at [149, 91] on p "Category" at bounding box center [142, 93] width 40 height 24
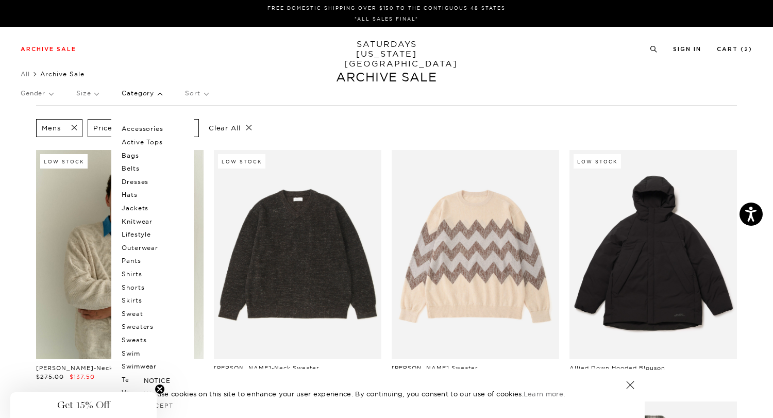
click at [140, 128] on p "Accessories" at bounding box center [153, 128] width 62 height 13
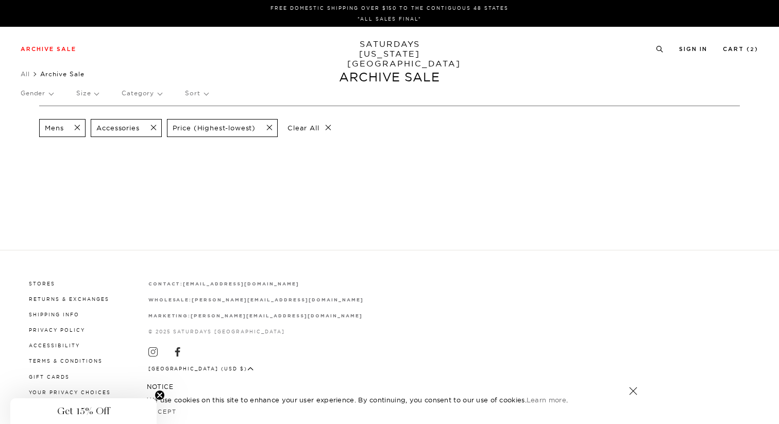
click at [156, 127] on span at bounding box center [151, 128] width 22 height 10
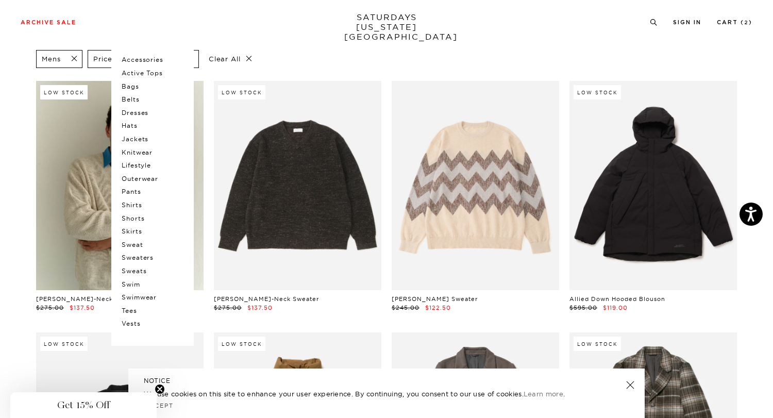
scroll to position [70, 0]
click at [133, 191] on p "Pants" at bounding box center [153, 190] width 62 height 13
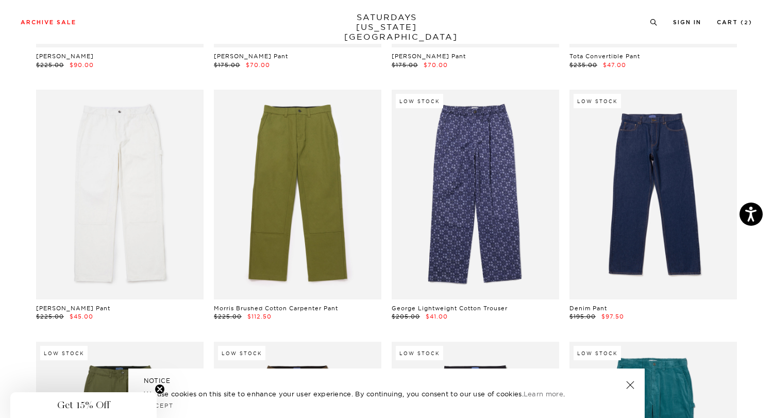
scroll to position [313, 0]
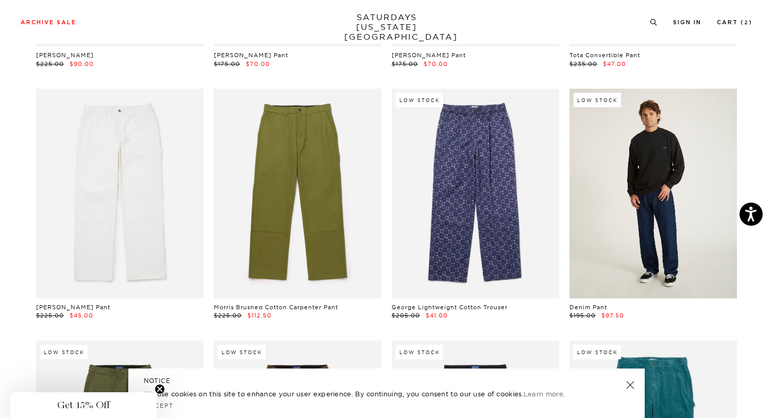
click at [636, 201] on link at bounding box center [652, 193] width 167 height 209
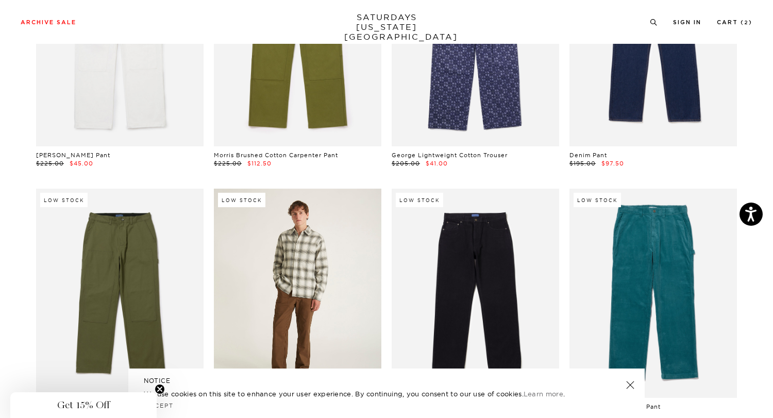
scroll to position [537, 0]
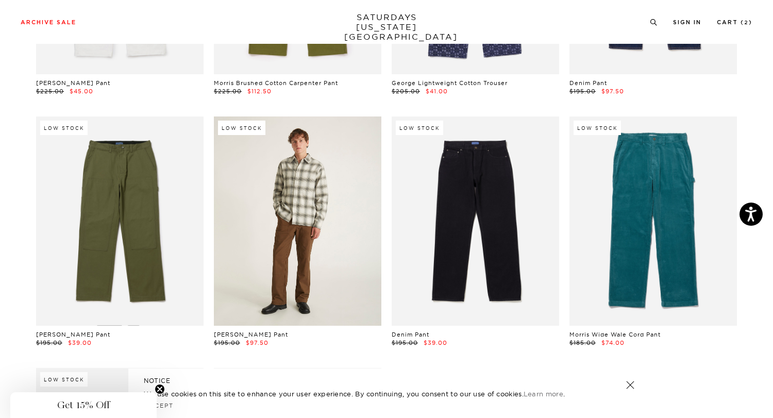
click at [309, 175] on link at bounding box center [297, 220] width 167 height 209
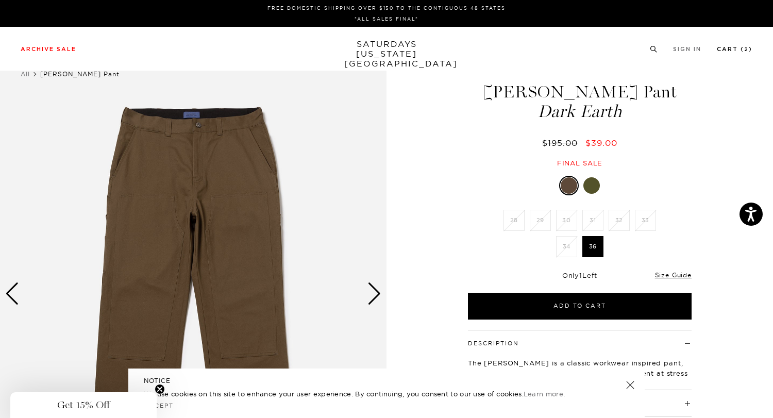
click at [739, 48] on link "Cart ( 2 )" at bounding box center [735, 49] width 36 height 6
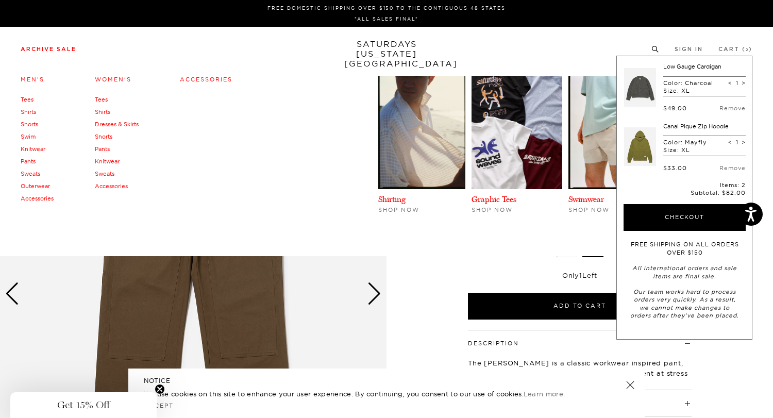
click at [27, 113] on link "Shirts" at bounding box center [28, 111] width 15 height 7
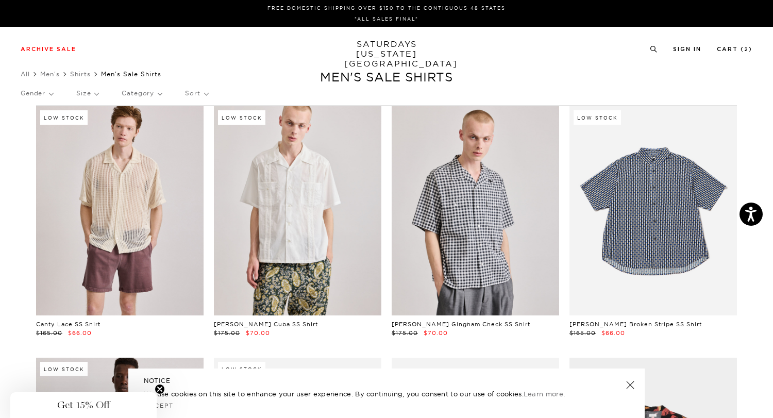
click at [93, 96] on p "Size" at bounding box center [87, 93] width 22 height 24
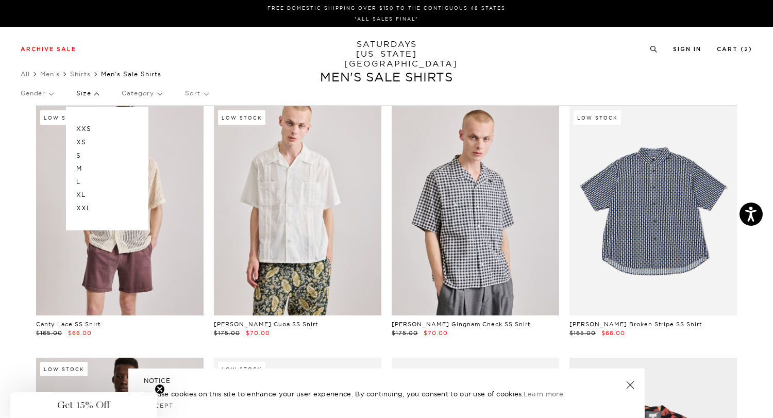
click at [82, 195] on p "XL" at bounding box center [107, 194] width 62 height 13
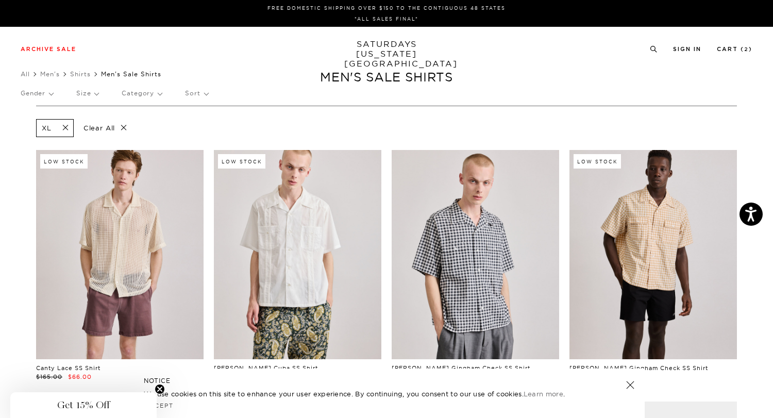
click at [64, 127] on span at bounding box center [63, 128] width 22 height 10
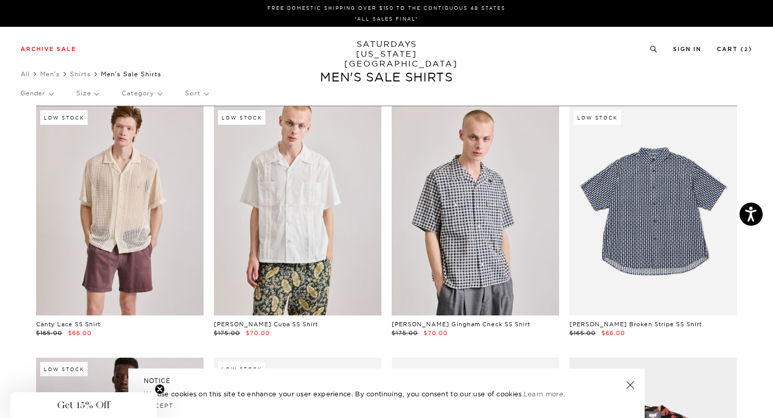
click at [90, 92] on p "Size" at bounding box center [87, 93] width 22 height 24
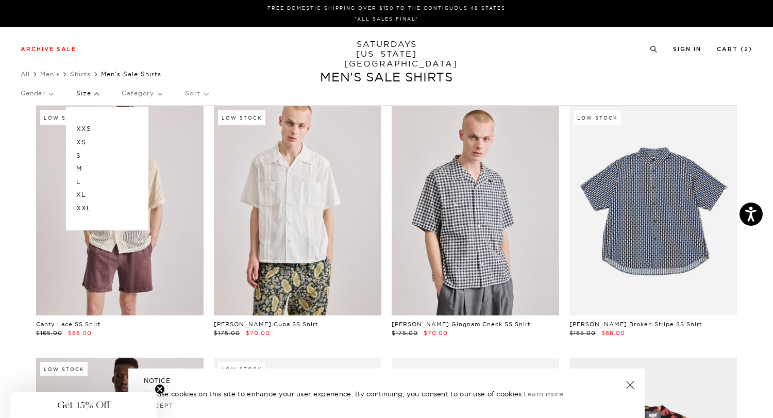
click at [78, 182] on p "L" at bounding box center [107, 181] width 62 height 13
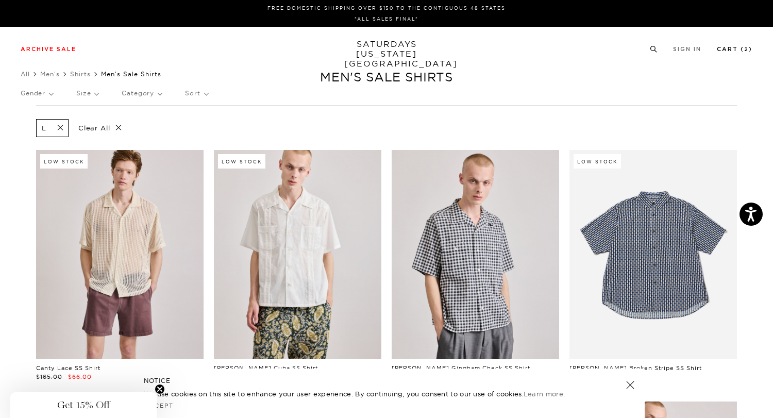
click at [735, 47] on link "Cart ( 2 )" at bounding box center [735, 49] width 36 height 6
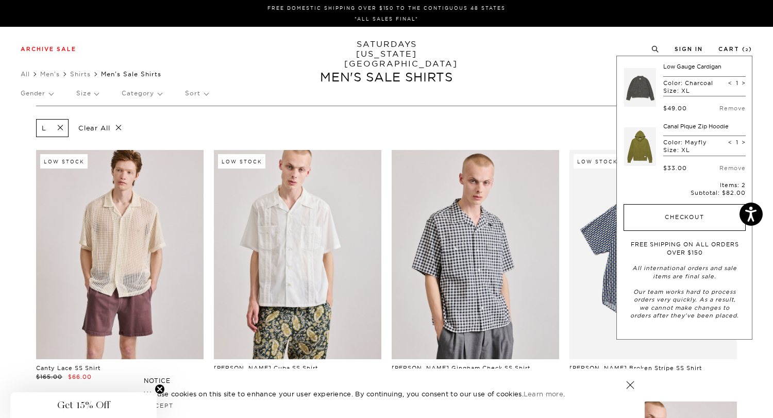
click at [654, 221] on button "Checkout" at bounding box center [685, 217] width 122 height 27
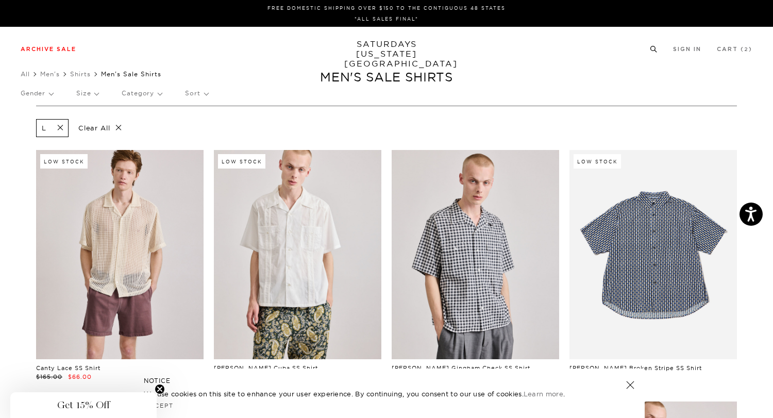
click at [655, 51] on icon at bounding box center [655, 51] width 2 height 2
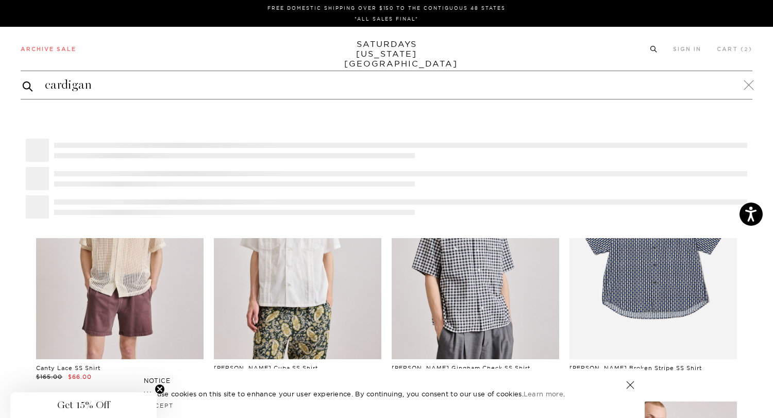
type input "cardigan"
click at [23, 80] on button "submit" at bounding box center [28, 86] width 10 height 12
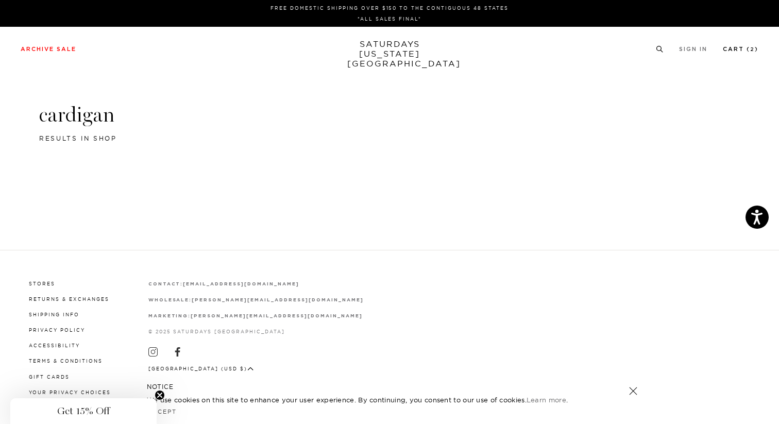
click at [741, 49] on link "Cart ( 2 )" at bounding box center [741, 49] width 36 height 6
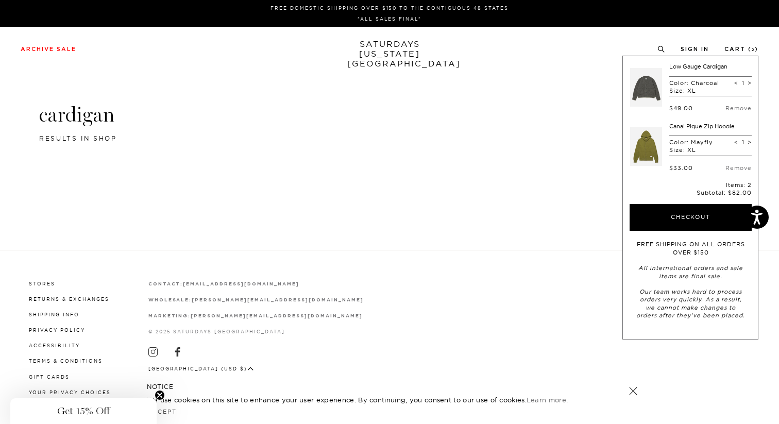
click at [634, 88] on link at bounding box center [646, 87] width 32 height 48
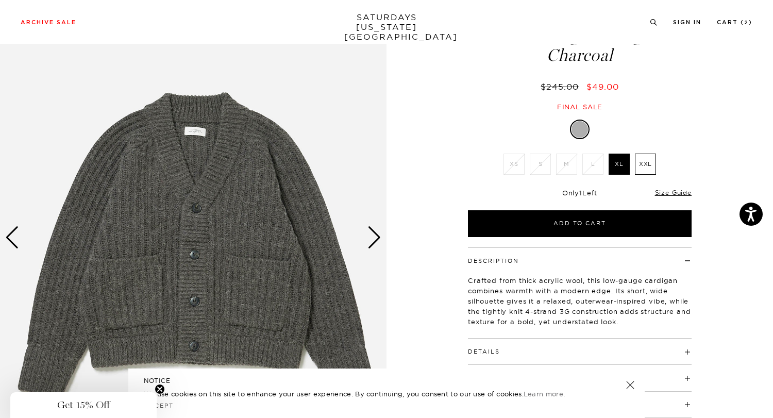
scroll to position [59, 0]
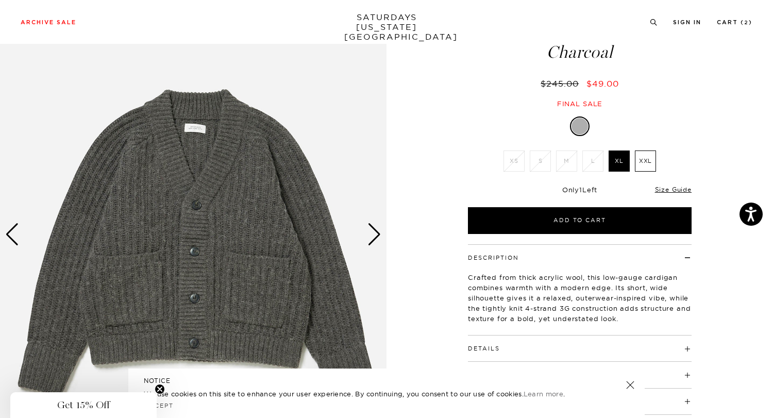
click at [379, 233] on div "Next slide" at bounding box center [374, 234] width 14 height 23
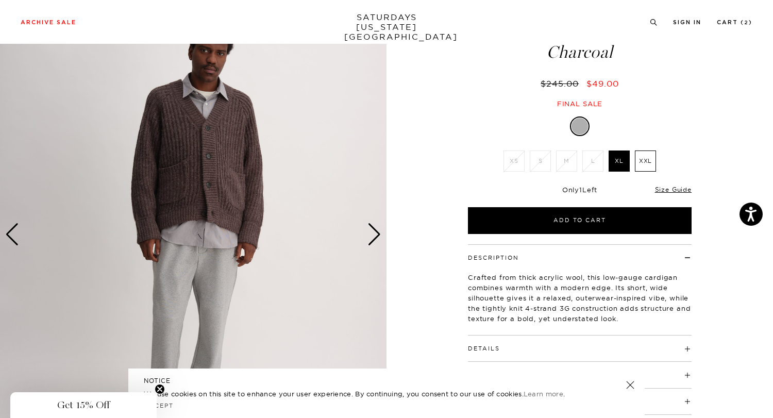
click at [379, 233] on div "Next slide" at bounding box center [374, 234] width 14 height 23
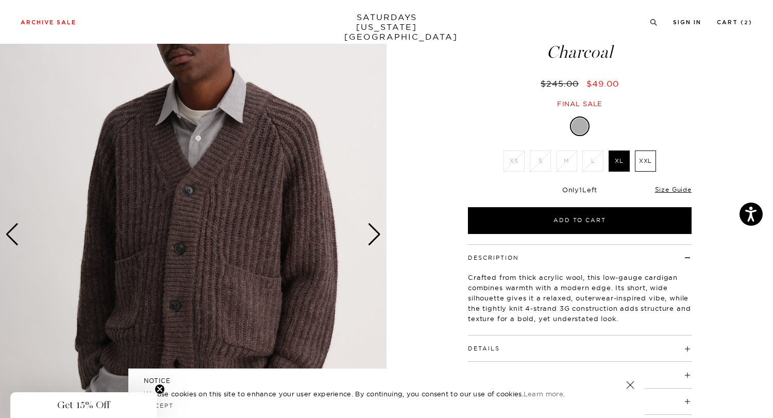
click at [379, 233] on div "Next slide" at bounding box center [374, 234] width 14 height 23
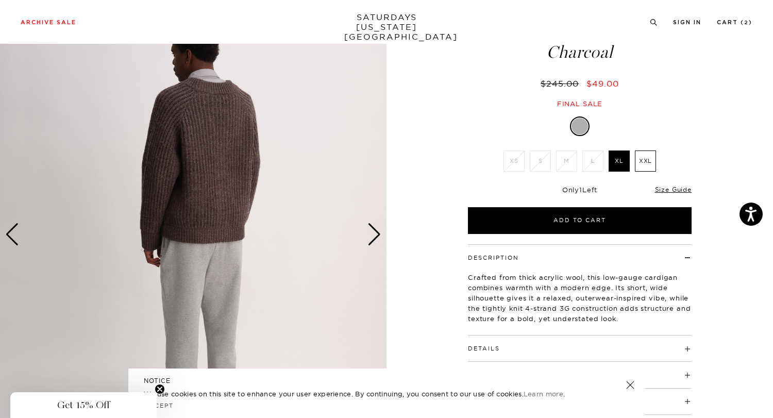
click at [379, 233] on div "Next slide" at bounding box center [374, 234] width 14 height 23
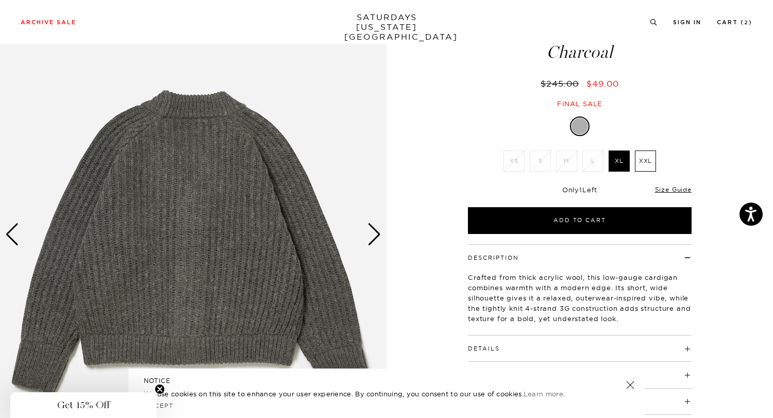
click at [379, 233] on div "Next slide" at bounding box center [374, 234] width 14 height 23
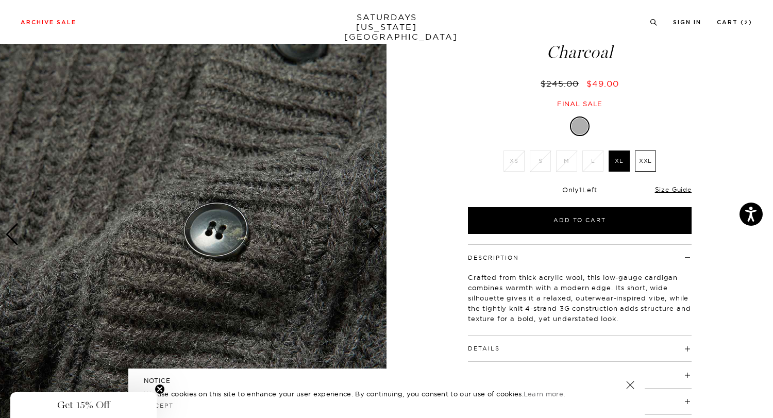
click at [379, 233] on div "Next slide" at bounding box center [374, 234] width 14 height 23
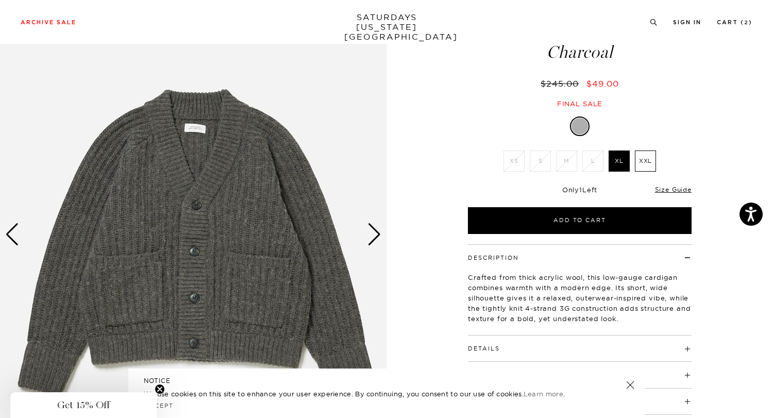
click at [457, 137] on div "Charcoal XS S M L XL XXL SELECT A SIZE XS S M L XL XXL SELECT A SIZE ▾ S" at bounding box center [580, 174] width 258 height 117
click at [733, 22] on link "Cart ( 2 )" at bounding box center [735, 23] width 36 height 6
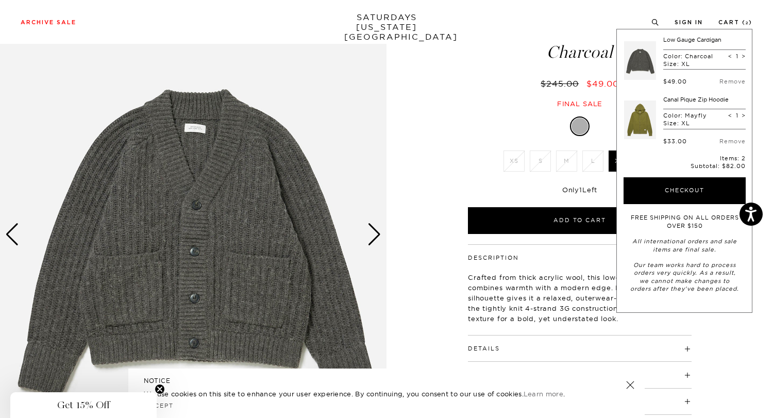
click at [642, 114] on link at bounding box center [640, 120] width 32 height 48
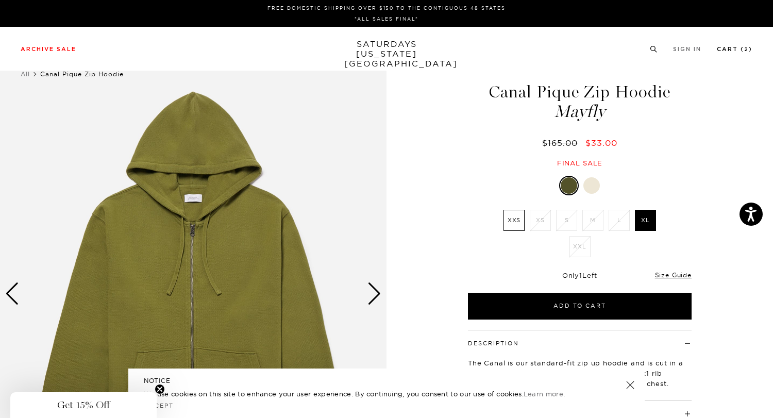
click at [731, 52] on link "Cart ( 2 )" at bounding box center [735, 49] width 36 height 6
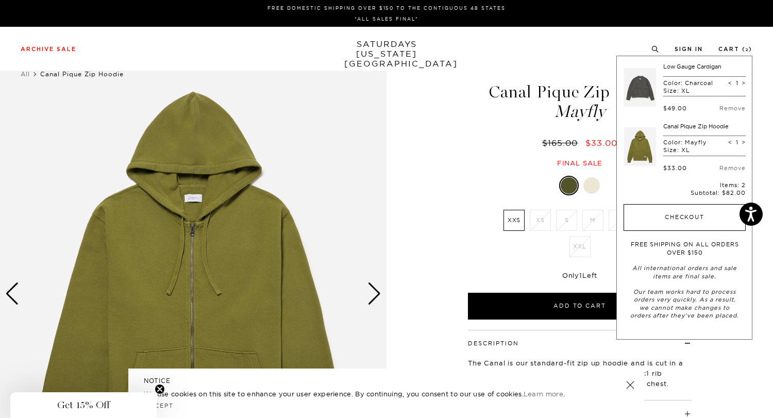
click at [679, 212] on button "Checkout" at bounding box center [685, 217] width 122 height 27
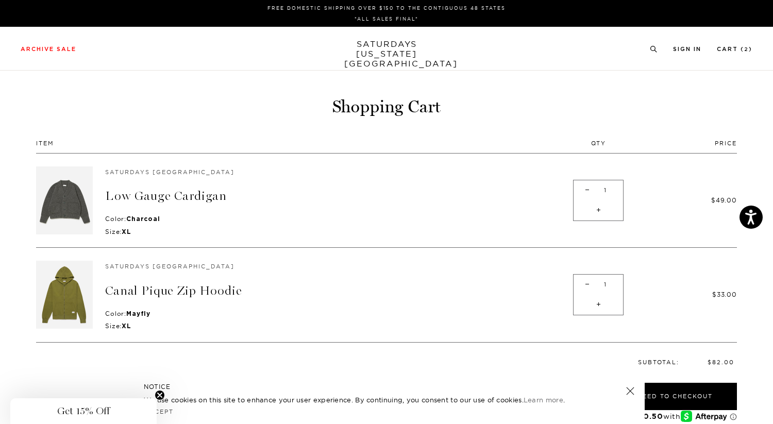
click at [374, 45] on link "SATURDAYS [US_STATE][GEOGRAPHIC_DATA]" at bounding box center [386, 53] width 85 height 29
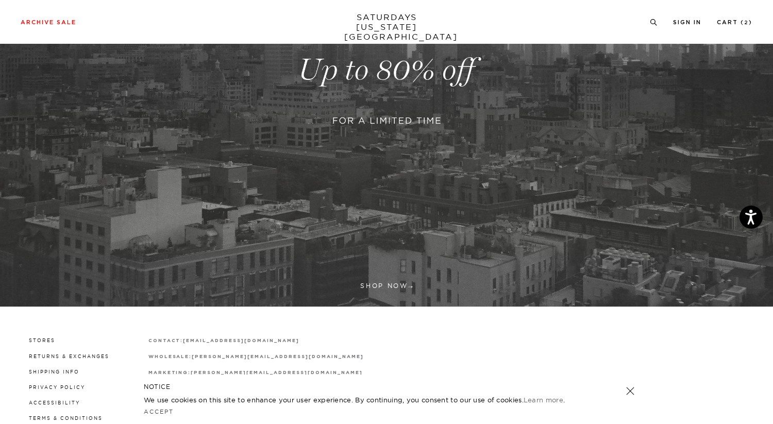
scroll to position [295, 0]
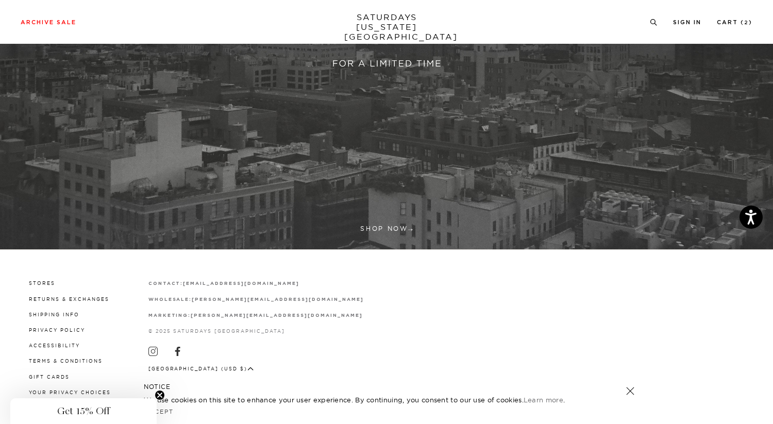
click at [389, 230] on link at bounding box center [386, 12] width 773 height 473
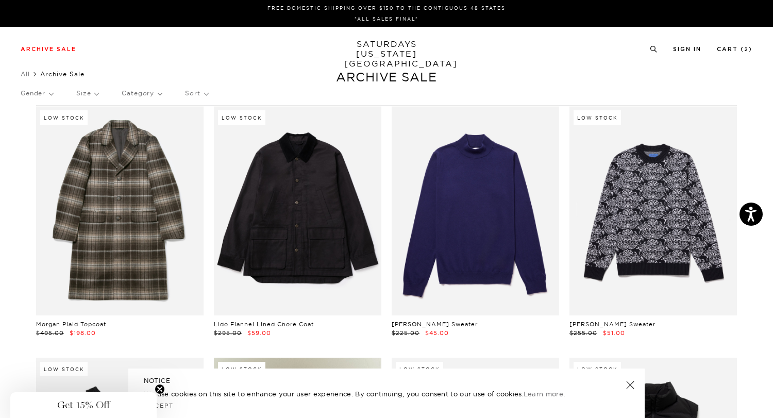
click at [143, 93] on p "Category" at bounding box center [142, 93] width 40 height 24
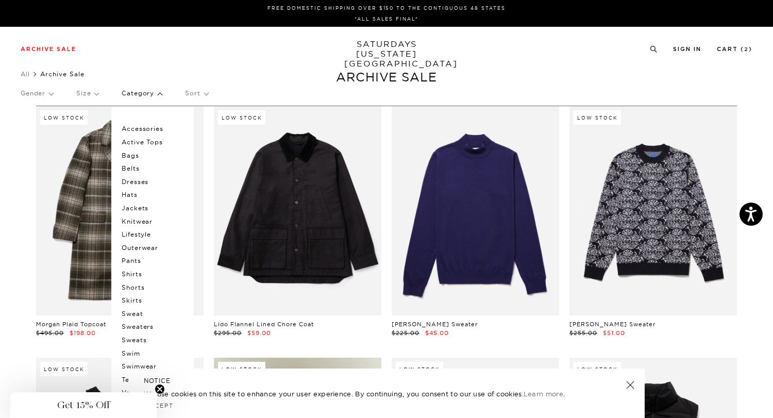
click at [141, 130] on p "Accessories" at bounding box center [153, 128] width 62 height 13
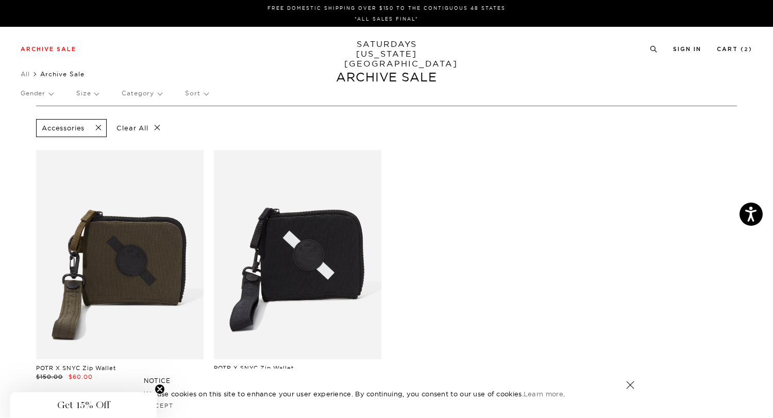
click at [139, 94] on p "Category" at bounding box center [142, 93] width 40 height 24
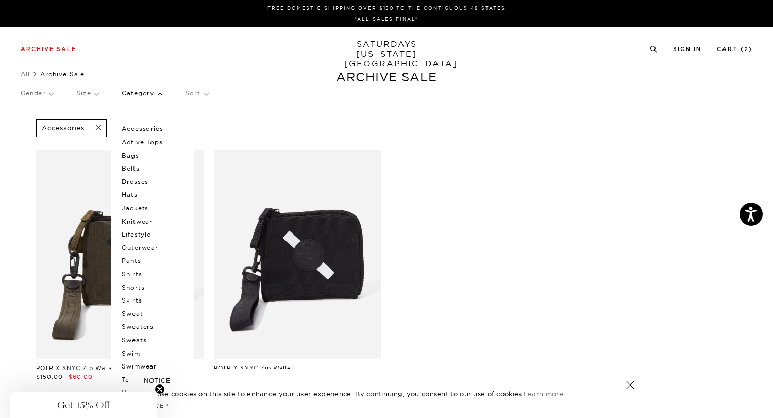
click at [139, 94] on p "Category" at bounding box center [142, 93] width 40 height 24
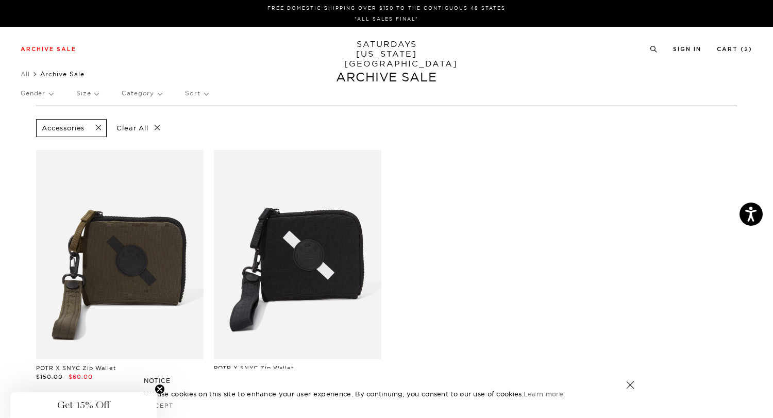
click at [144, 126] on p "Clear All" at bounding box center [138, 128] width 53 height 18
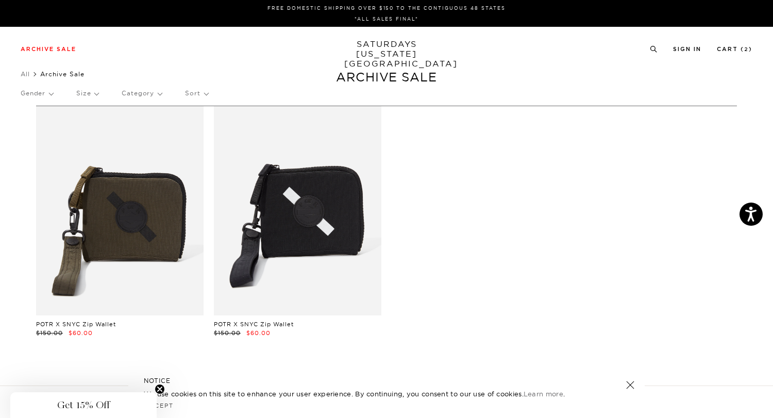
click at [141, 95] on p "Category" at bounding box center [142, 93] width 40 height 24
